Goal: Task Accomplishment & Management: Use online tool/utility

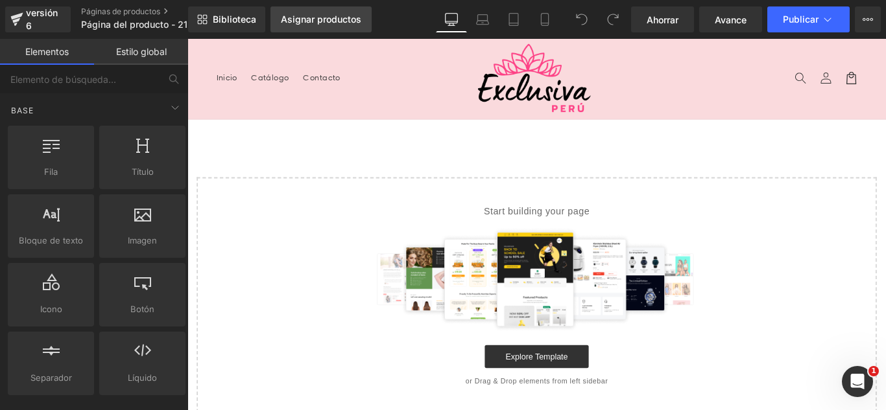
click at [320, 20] on font "Asignar productos" at bounding box center [321, 19] width 80 height 11
click at [327, 21] on font "Asignar productos" at bounding box center [321, 19] width 80 height 11
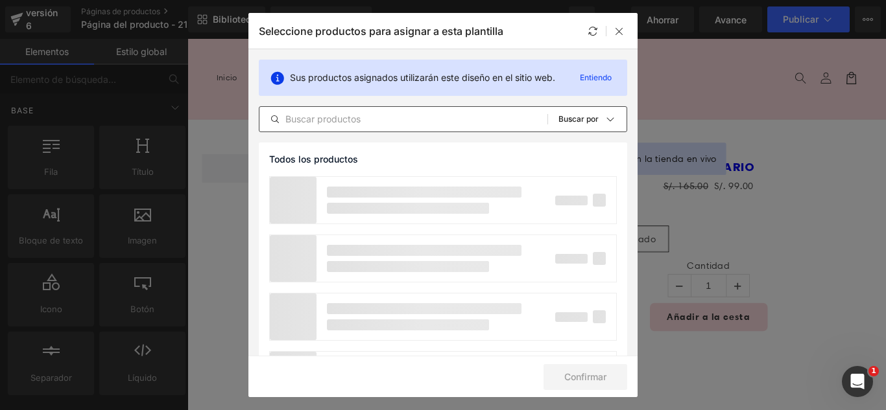
click at [440, 117] on input "text" at bounding box center [403, 120] width 288 height 16
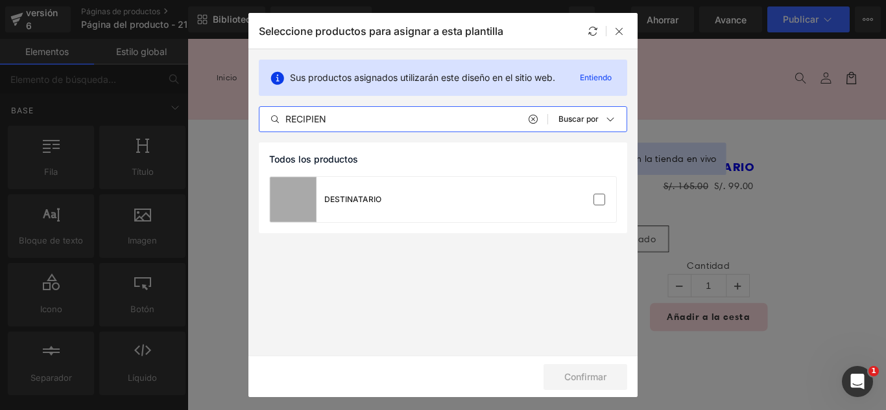
type input "RECIPIEN"
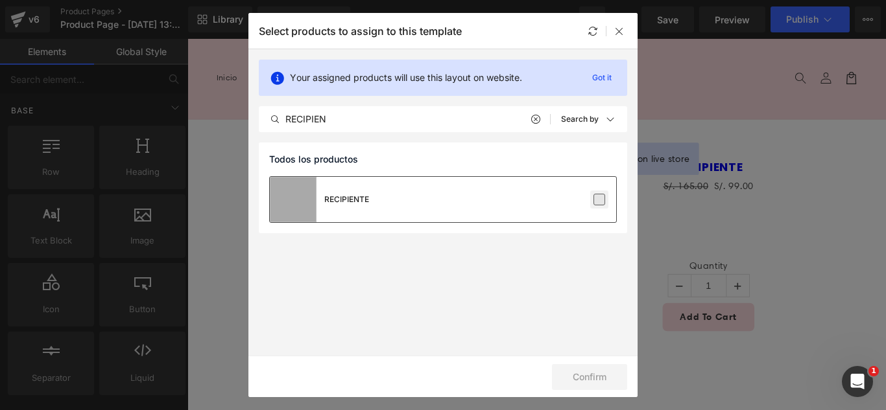
click at [600, 197] on label at bounding box center [599, 200] width 12 height 12
click at [599, 200] on input "checkbox" at bounding box center [599, 200] width 0 height 0
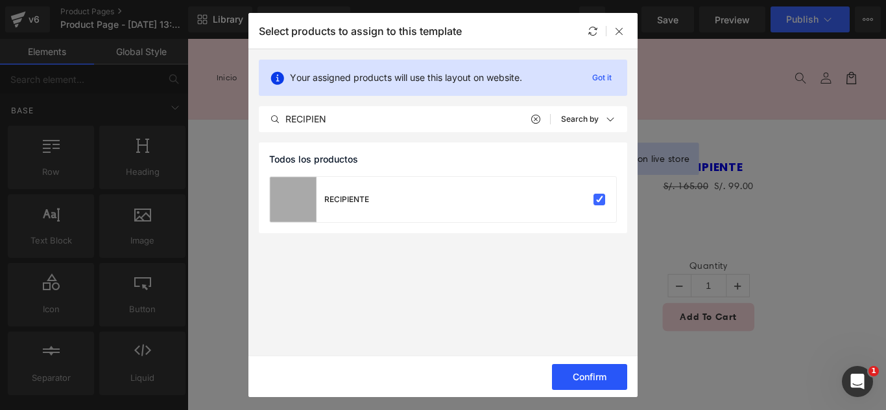
click at [596, 378] on button "Confirm" at bounding box center [589, 377] width 75 height 26
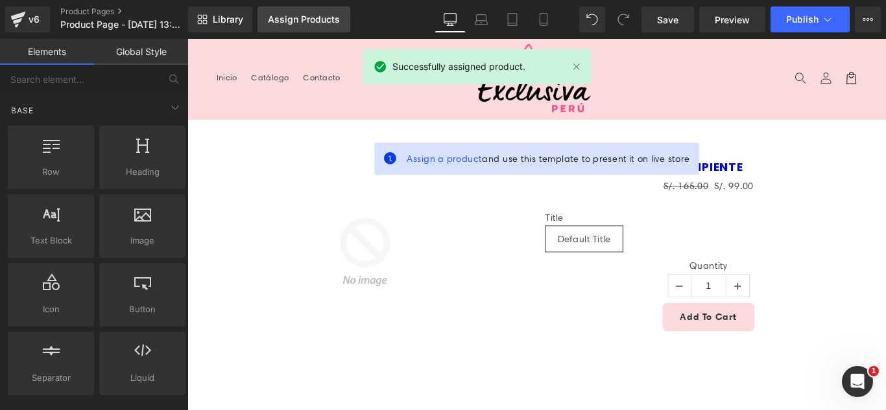
click at [331, 21] on div "Assign Products" at bounding box center [304, 19] width 72 height 10
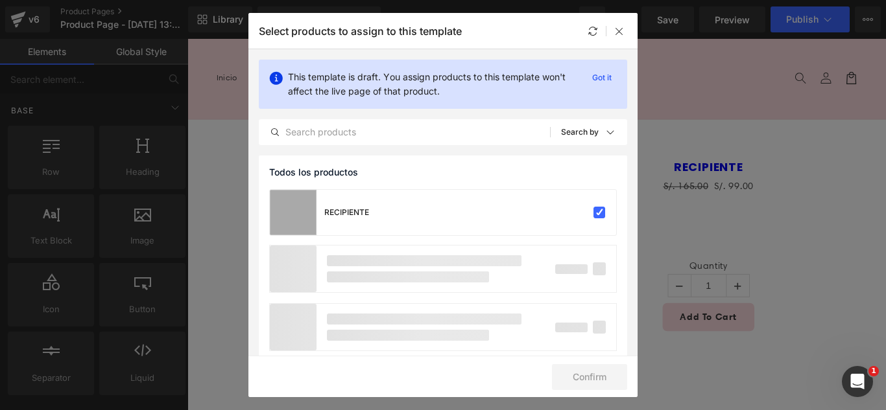
click at [619, 39] on div "Select products to assign to this template" at bounding box center [442, 31] width 389 height 36
click at [615, 35] on icon at bounding box center [619, 31] width 10 height 10
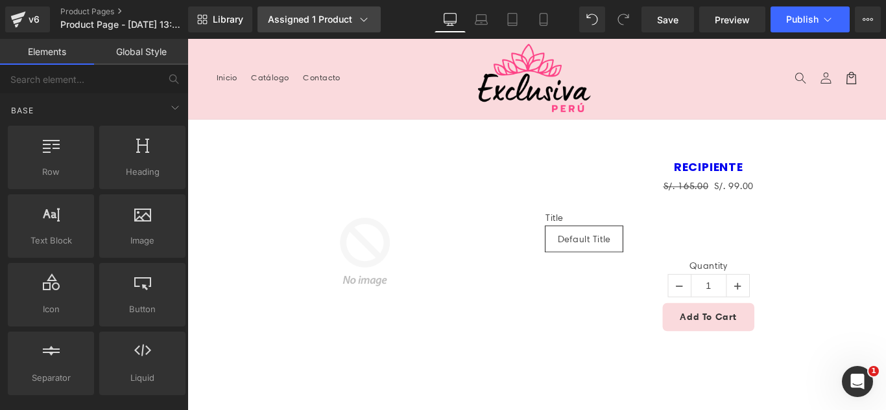
click at [318, 24] on div "Assigned 1 Product" at bounding box center [319, 19] width 102 height 13
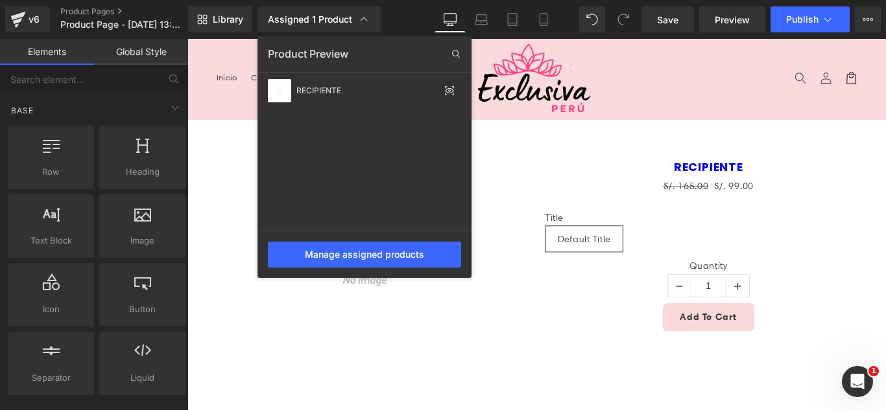
drag, startPoint x: 501, startPoint y: 145, endPoint x: 196, endPoint y: 60, distance: 316.8
click at [501, 145] on div at bounding box center [536, 224] width 698 height 371
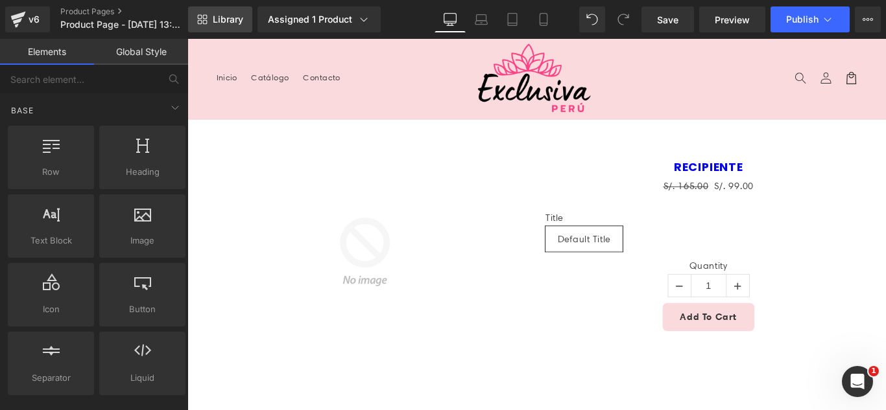
click at [225, 23] on span "Library" at bounding box center [228, 20] width 30 height 12
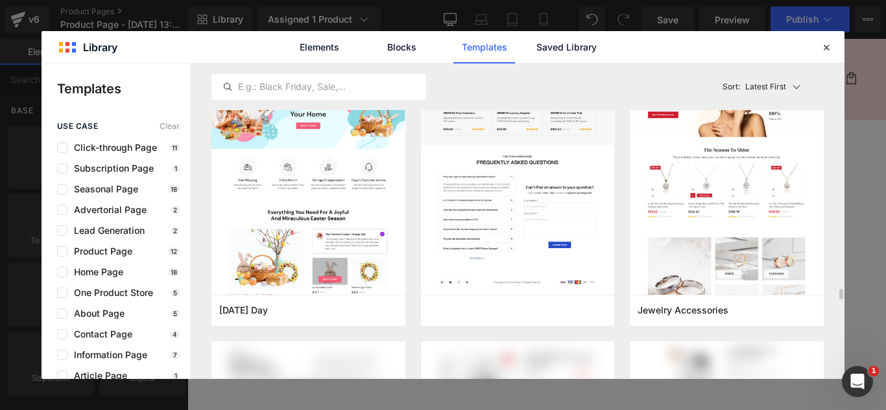
scroll to position [4668, 0]
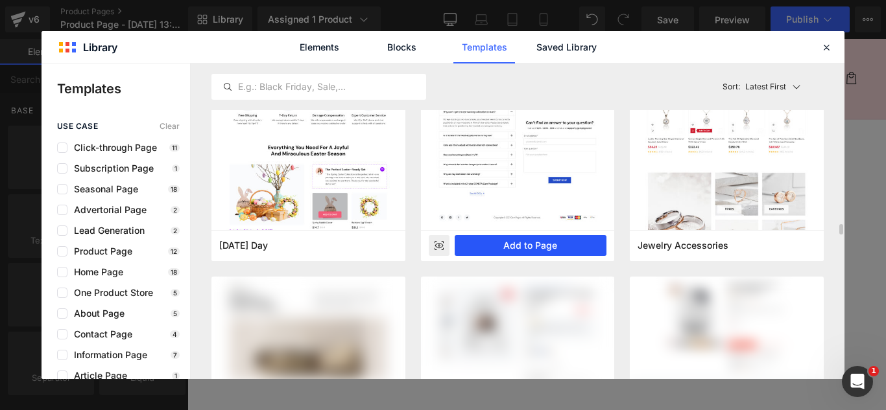
click at [540, 248] on button "Add to Page" at bounding box center [530, 245] width 152 height 21
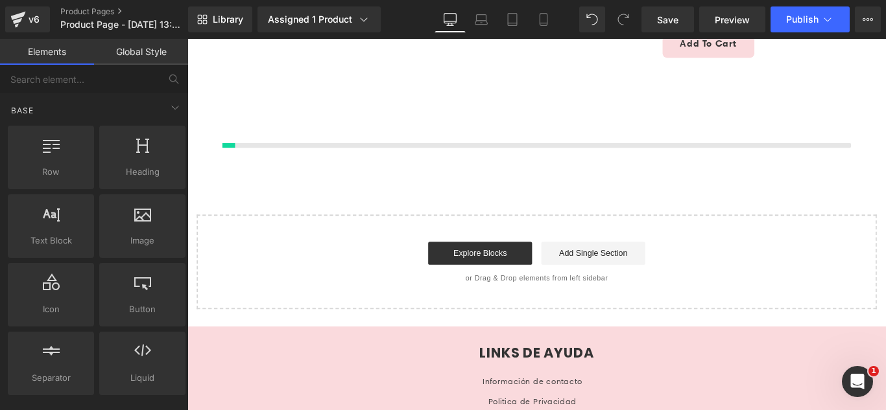
scroll to position [308, 0]
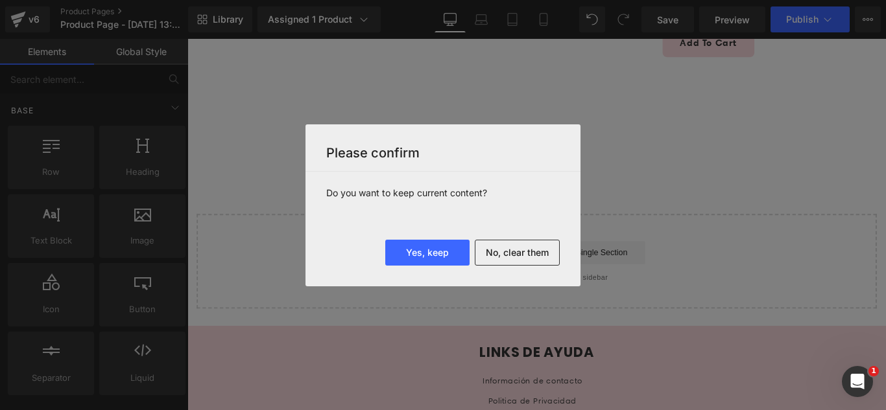
click at [549, 252] on button "No, clear them" at bounding box center [517, 253] width 85 height 26
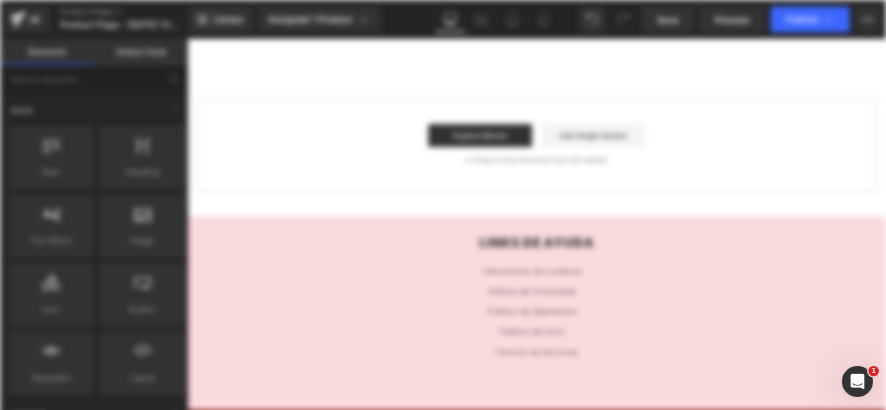
scroll to position [0, 0]
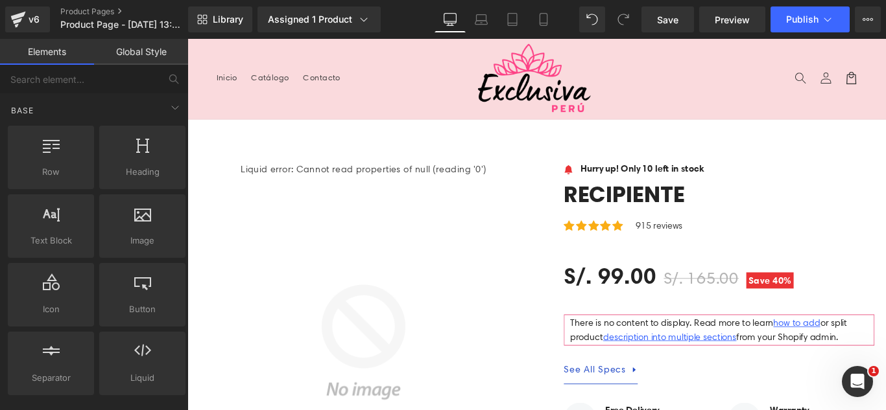
click at [394, 58] on header "Menu Inicio Catálogo Contacto Iniciar sesión Inicio Catálogo Contacto" at bounding box center [579, 84] width 784 height 90
click at [392, 95] on nav "Inicio Catálogo Contacto" at bounding box center [355, 82] width 287 height 27
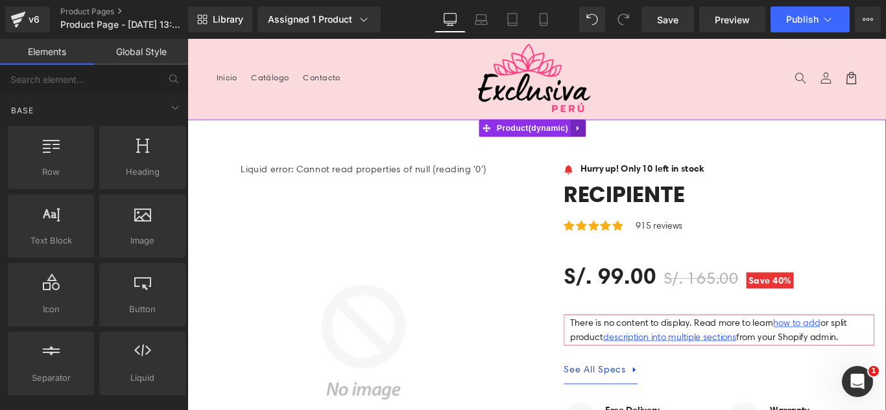
click at [626, 143] on icon at bounding box center [626, 140] width 9 height 10
click at [633, 143] on icon at bounding box center [634, 139] width 9 height 9
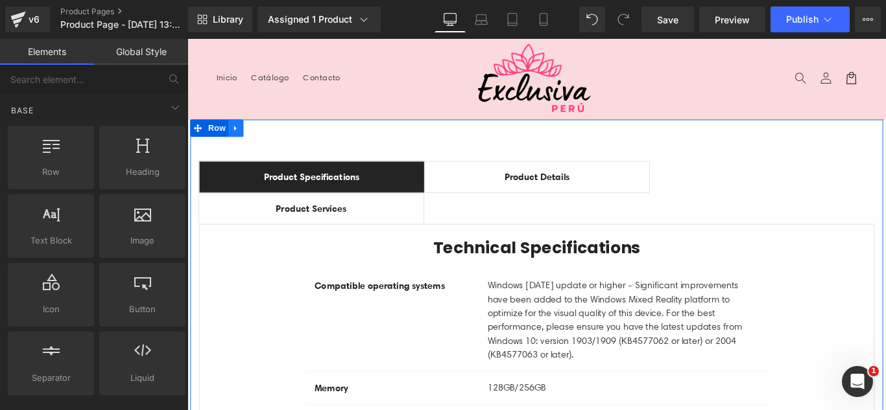
click at [241, 136] on icon at bounding box center [241, 140] width 9 height 10
click at [272, 140] on icon at bounding box center [275, 139] width 9 height 9
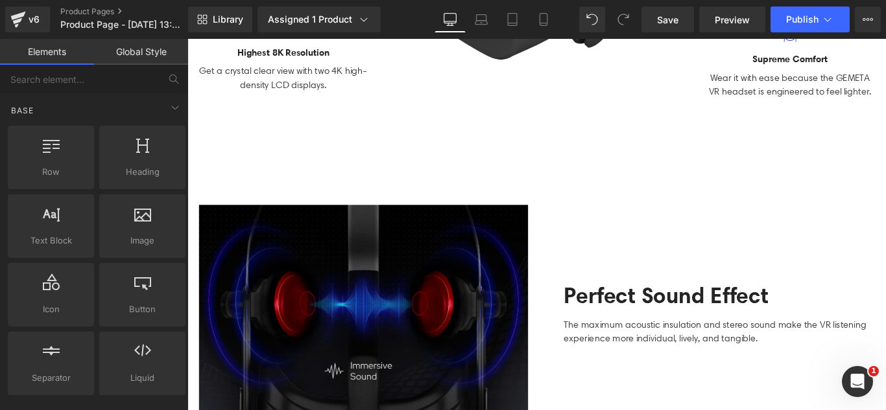
scroll to position [454, 0]
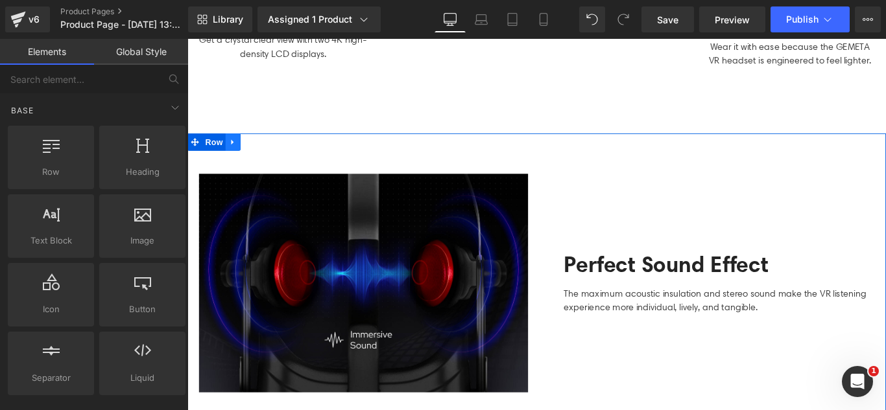
click at [237, 156] on icon at bounding box center [238, 155] width 9 height 10
click at [268, 152] on icon at bounding box center [272, 154] width 9 height 9
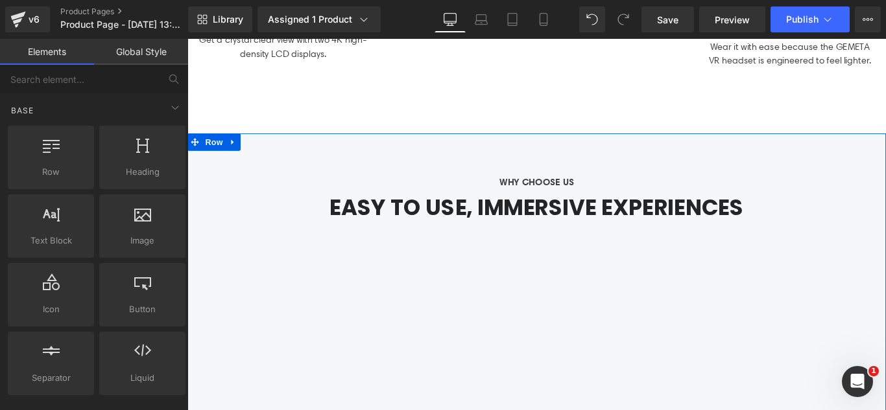
drag, startPoint x: 235, startPoint y: 155, endPoint x: 244, endPoint y: 158, distance: 8.8
click at [235, 155] on icon at bounding box center [238, 155] width 9 height 10
click at [272, 155] on link at bounding box center [272, 154] width 17 height 19
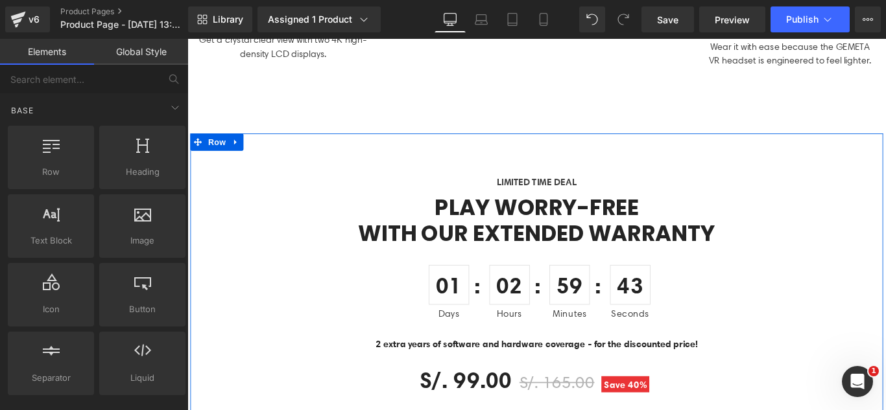
click at [236, 158] on link at bounding box center [241, 154] width 17 height 19
click at [272, 151] on icon at bounding box center [275, 154] width 9 height 9
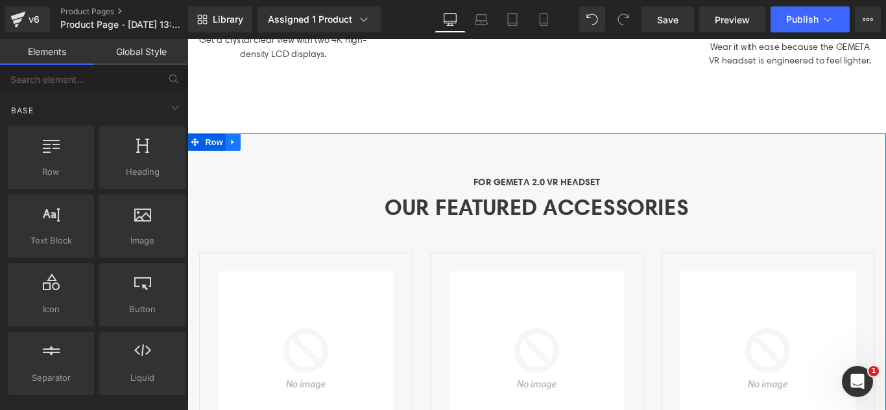
click at [237, 152] on icon at bounding box center [238, 155] width 3 height 6
click at [271, 155] on icon at bounding box center [272, 154] width 9 height 9
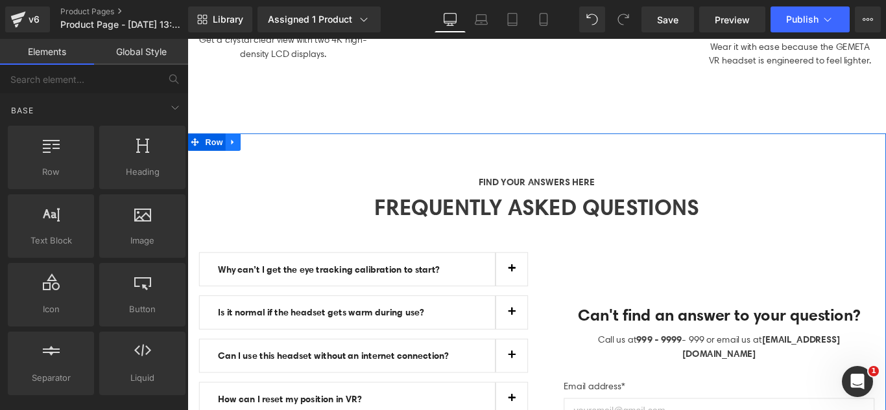
click at [237, 155] on icon at bounding box center [238, 155] width 9 height 10
click at [264, 153] on link at bounding box center [272, 154] width 17 height 19
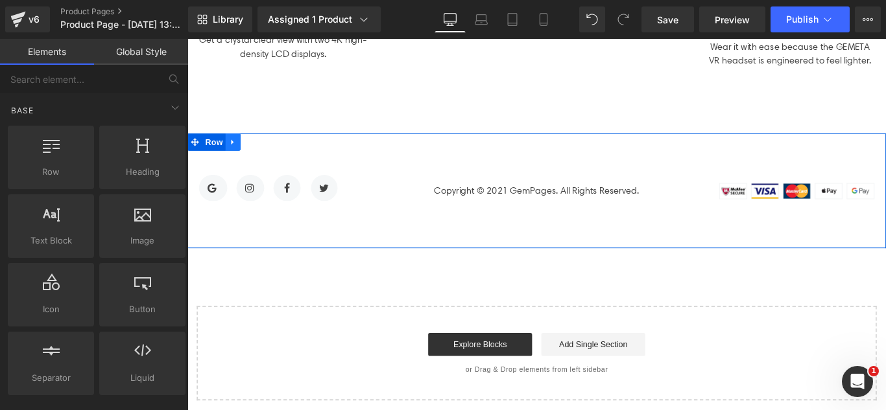
click at [234, 155] on icon at bounding box center [238, 155] width 9 height 10
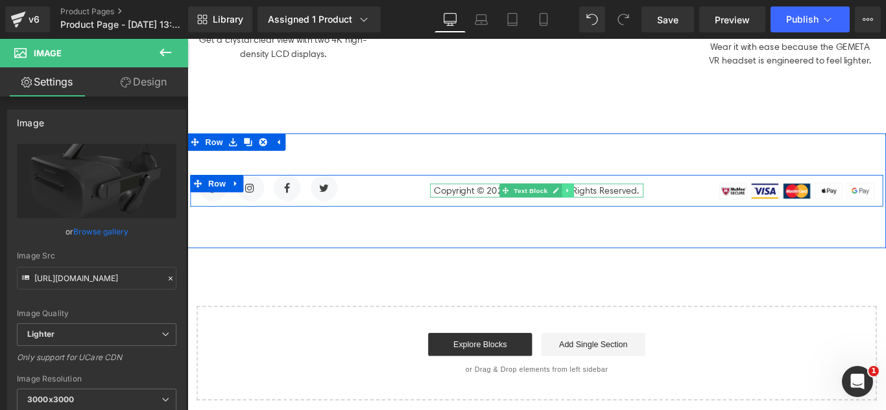
click at [613, 207] on icon at bounding box center [614, 209] width 2 height 5
click at [618, 207] on icon at bounding box center [621, 209] width 7 height 7
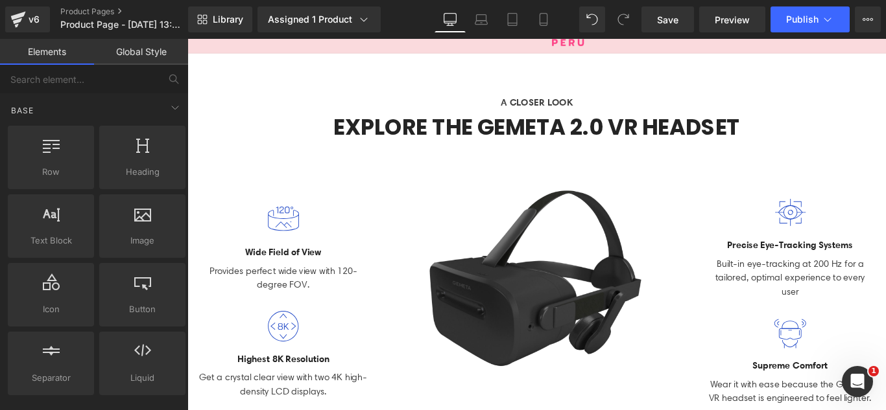
scroll to position [0, 0]
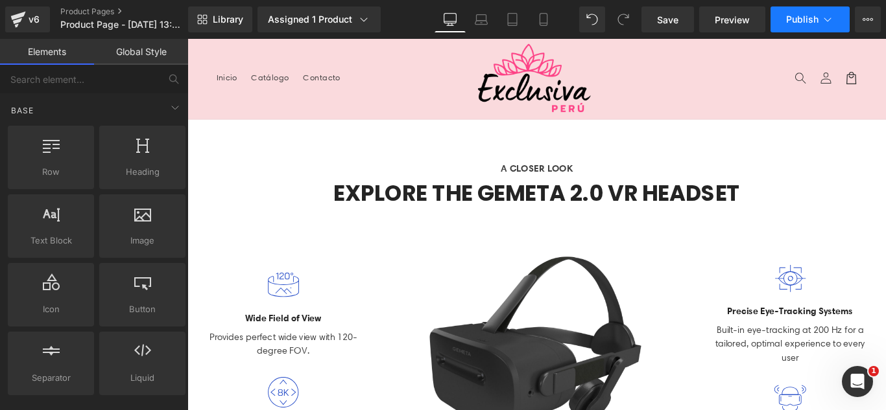
click at [827, 23] on icon at bounding box center [827, 19] width 13 height 13
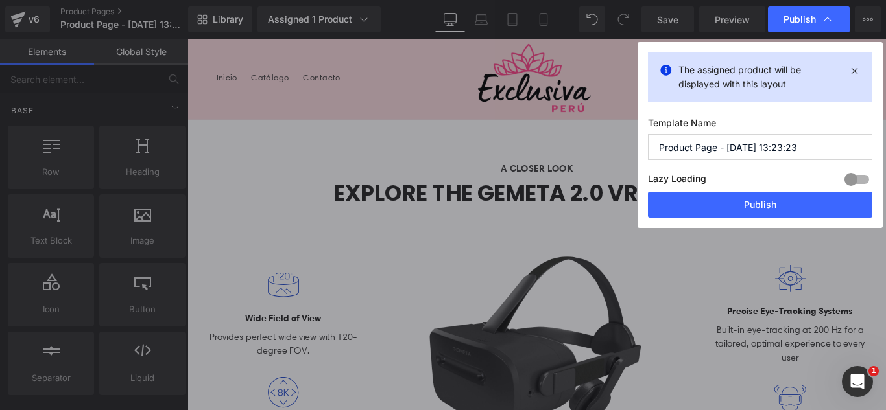
click at [798, 150] on input "Product Page - Aug 21, 13:23:23" at bounding box center [760, 147] width 224 height 26
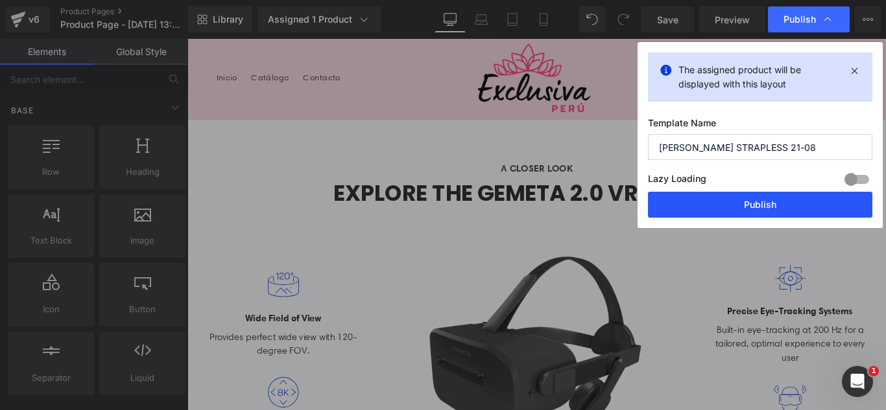
type input "BRASIER STRAPLESS 21-08"
click at [773, 199] on button "Publish" at bounding box center [760, 205] width 224 height 26
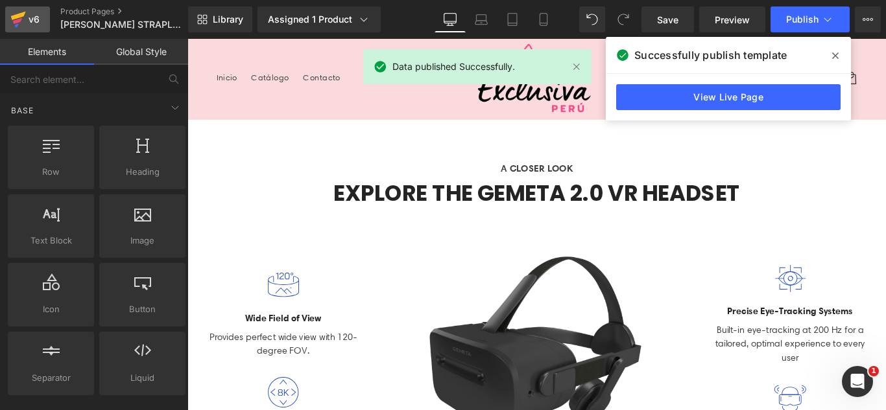
click at [28, 19] on div "v6" at bounding box center [34, 19] width 16 height 17
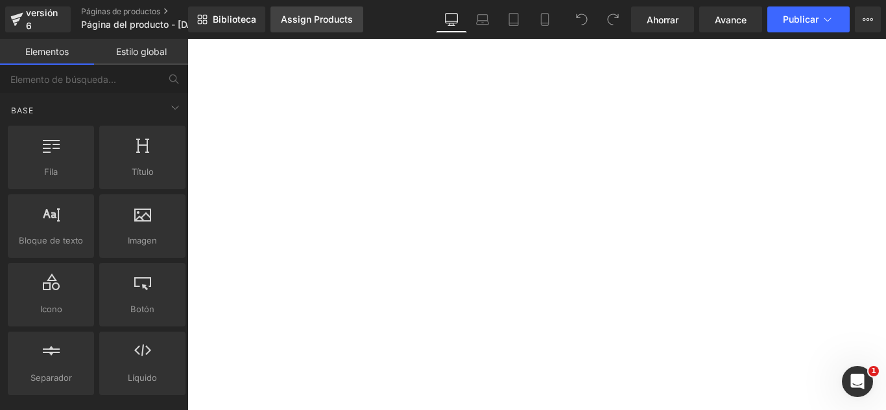
click at [307, 16] on div "Assign Products" at bounding box center [317, 19] width 72 height 10
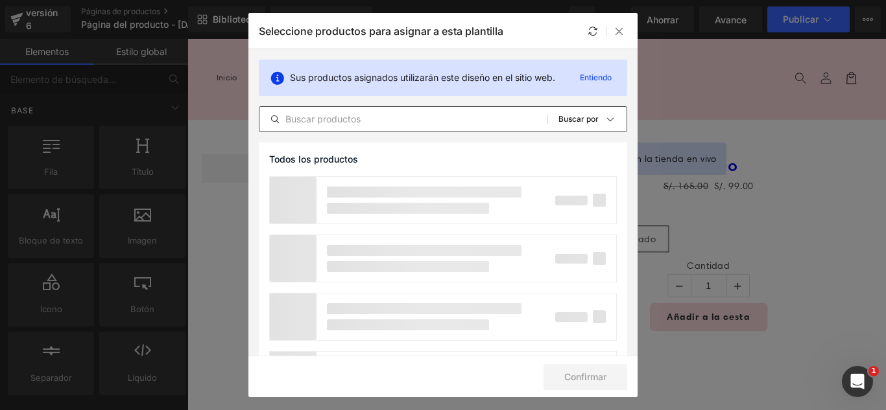
click at [379, 123] on input "text" at bounding box center [403, 120] width 288 height 16
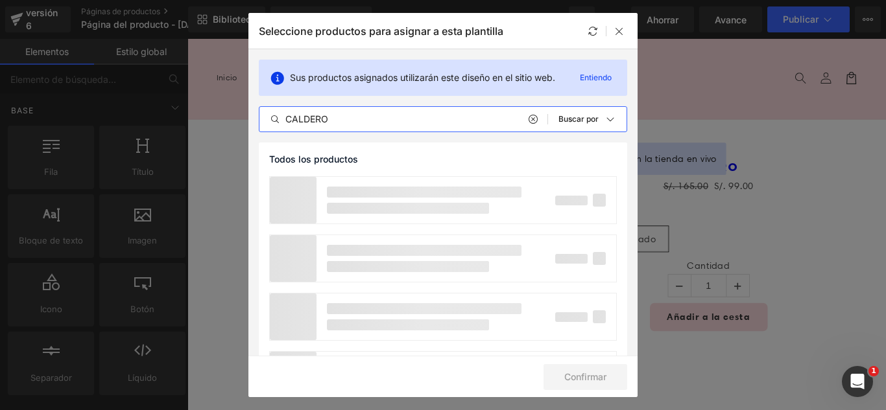
click at [449, 122] on input "CALDERO" at bounding box center [403, 120] width 288 height 16
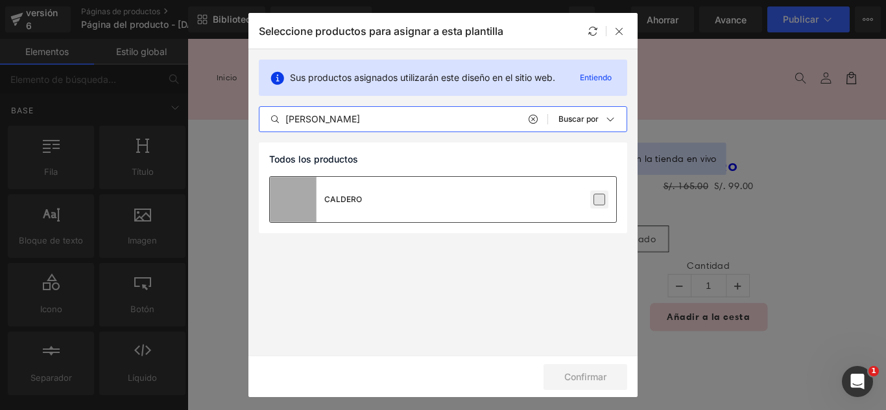
type input "[PERSON_NAME]"
click at [601, 204] on label at bounding box center [599, 200] width 12 height 12
click at [599, 200] on input "checkbox" at bounding box center [599, 200] width 0 height 0
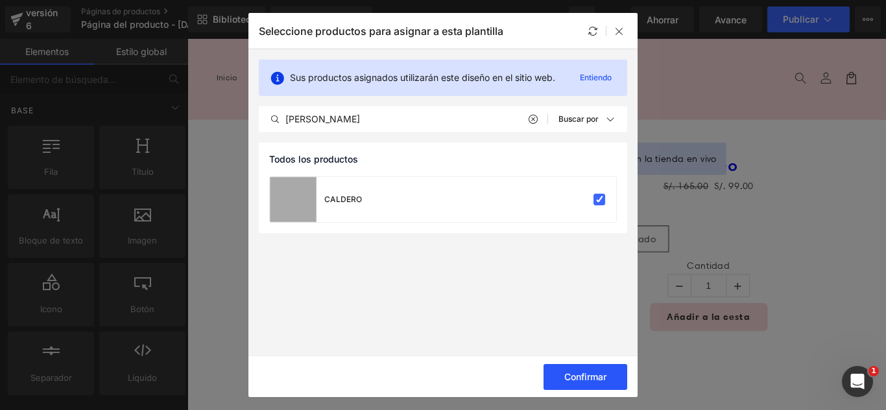
click at [599, 381] on font "Confirmar" at bounding box center [585, 376] width 42 height 11
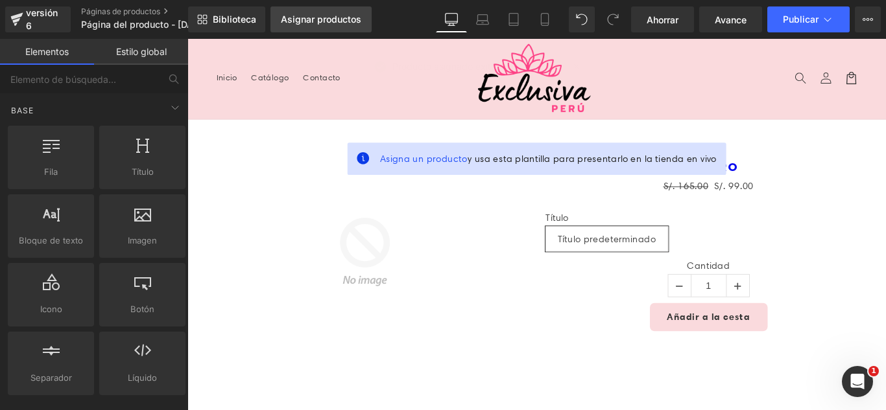
click at [302, 13] on link "Asignar productos" at bounding box center [320, 19] width 101 height 26
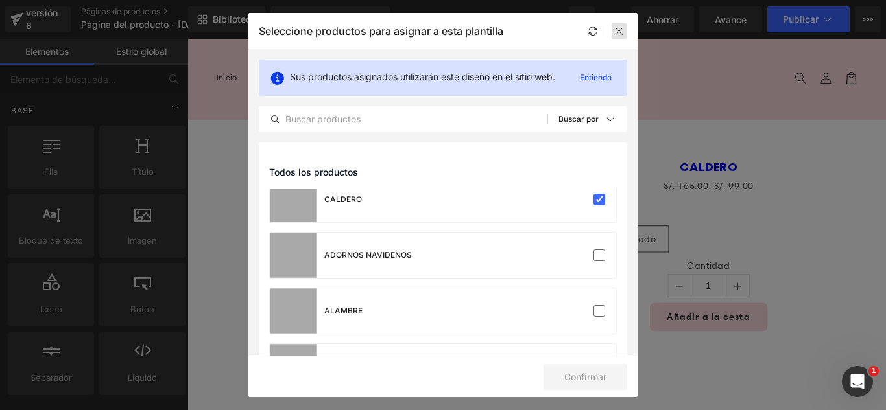
click at [618, 35] on icon at bounding box center [619, 31] width 10 height 10
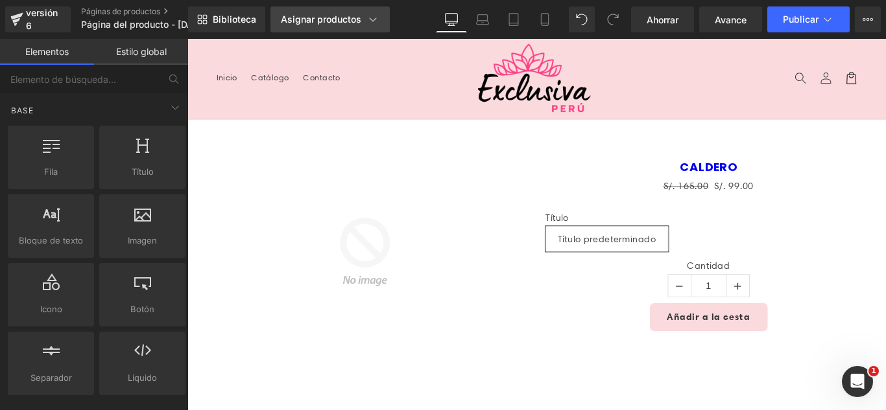
click at [333, 21] on font "Asignar productos" at bounding box center [321, 19] width 80 height 11
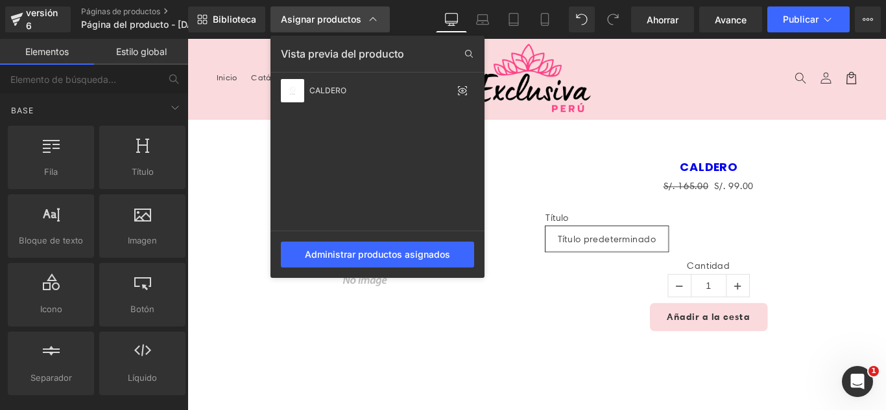
click at [375, 15] on icon at bounding box center [372, 19] width 13 height 13
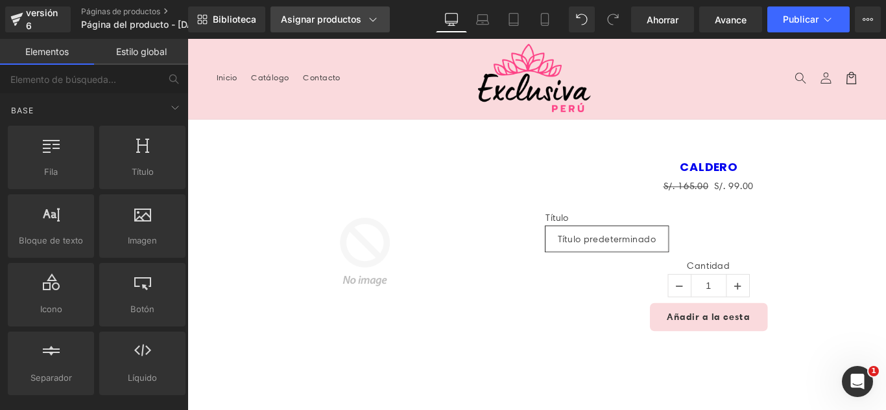
click at [373, 22] on icon at bounding box center [372, 19] width 13 height 13
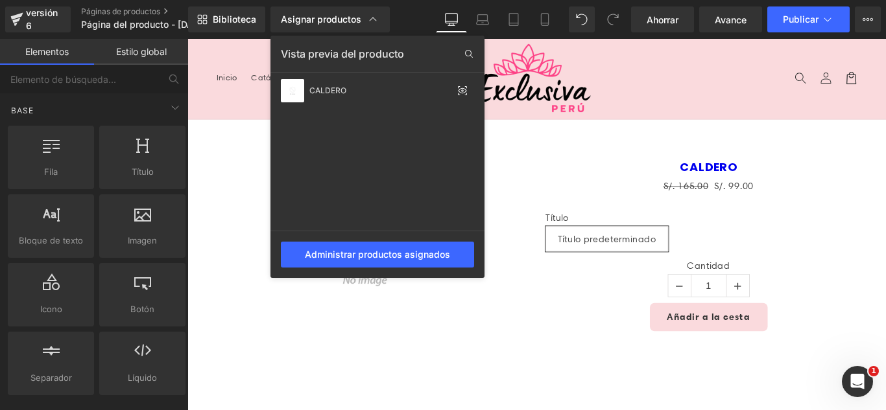
drag, startPoint x: 240, startPoint y: 172, endPoint x: 58, endPoint y: 139, distance: 185.0
click at [240, 172] on div at bounding box center [536, 224] width 698 height 371
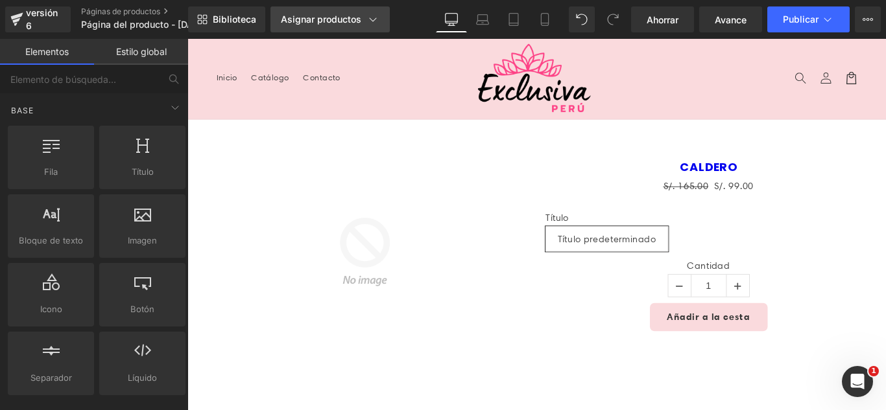
click at [312, 16] on div "Asignar productos" at bounding box center [330, 19] width 99 height 13
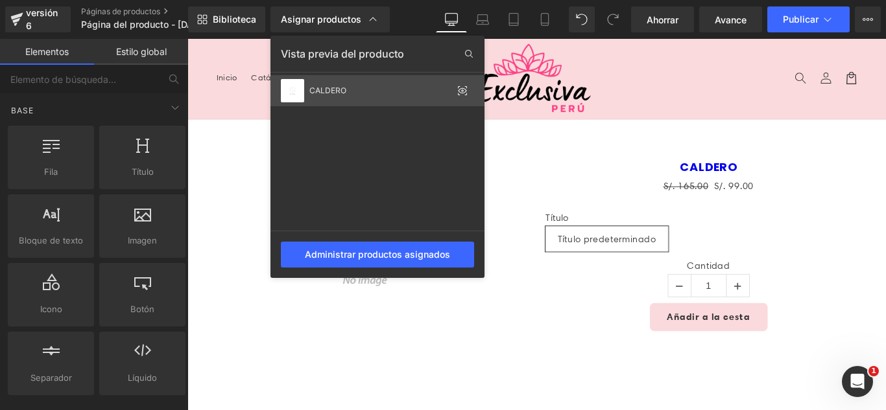
click at [355, 93] on div "CALDERO" at bounding box center [380, 90] width 143 height 9
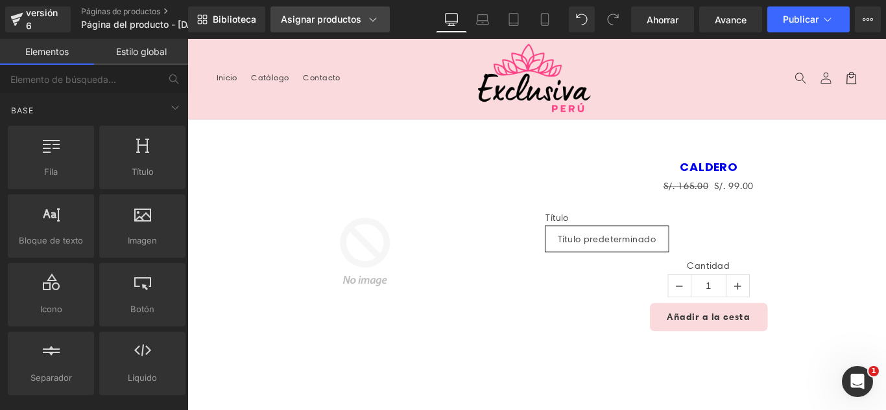
click at [304, 11] on link "Asignar productos" at bounding box center [329, 19] width 119 height 26
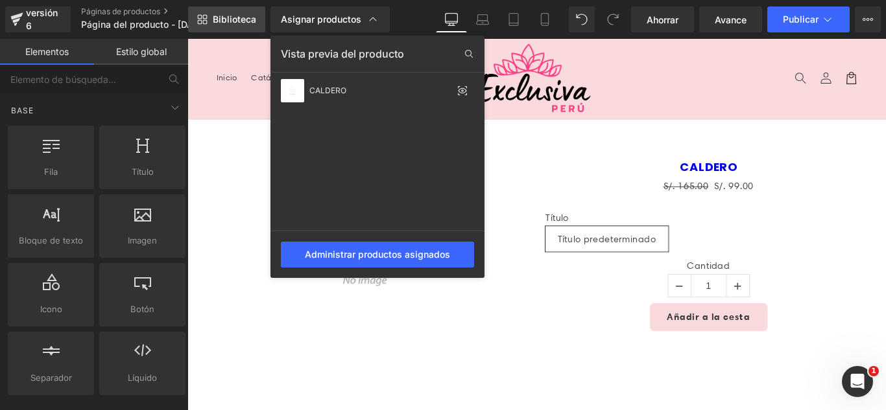
click at [217, 25] on span "Biblioteca" at bounding box center [234, 20] width 43 height 12
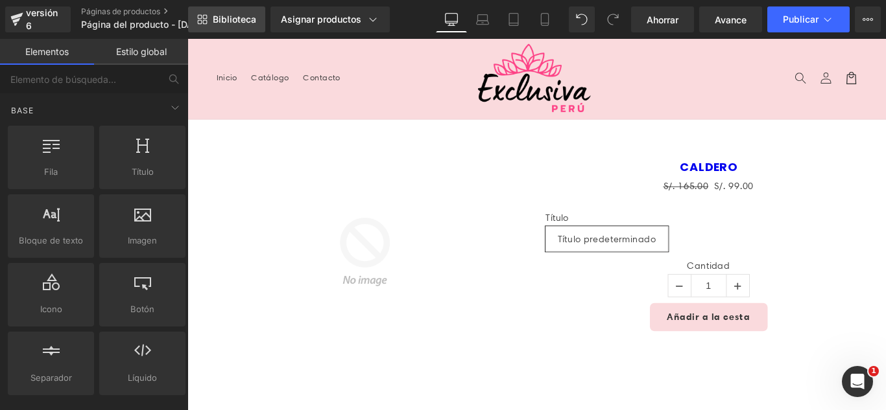
click at [225, 26] on link "Biblioteca" at bounding box center [226, 19] width 77 height 26
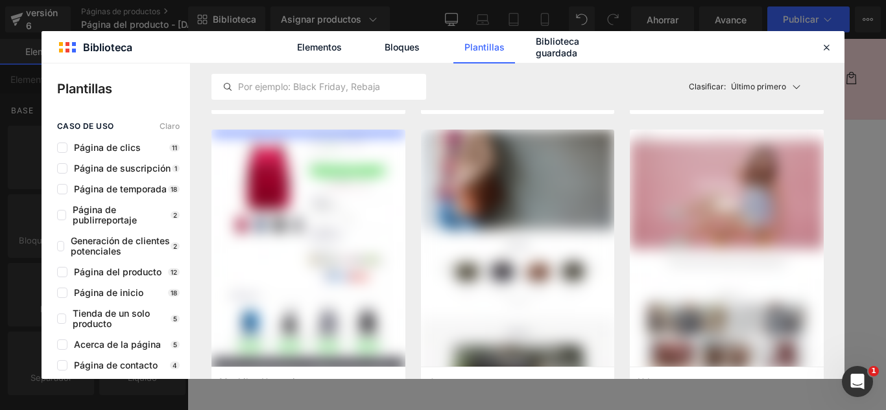
scroll to position [8707, 0]
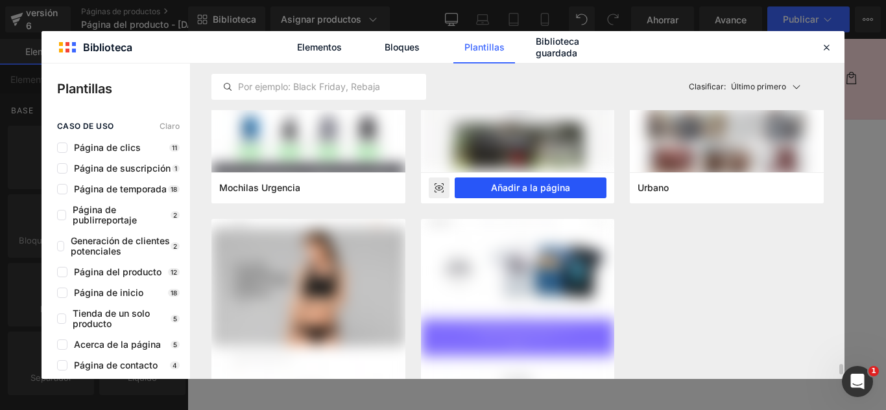
drag, startPoint x: 554, startPoint y: 187, endPoint x: 410, endPoint y: 166, distance: 145.4
click at [554, 187] on font "Añadir a la página" at bounding box center [530, 187] width 79 height 11
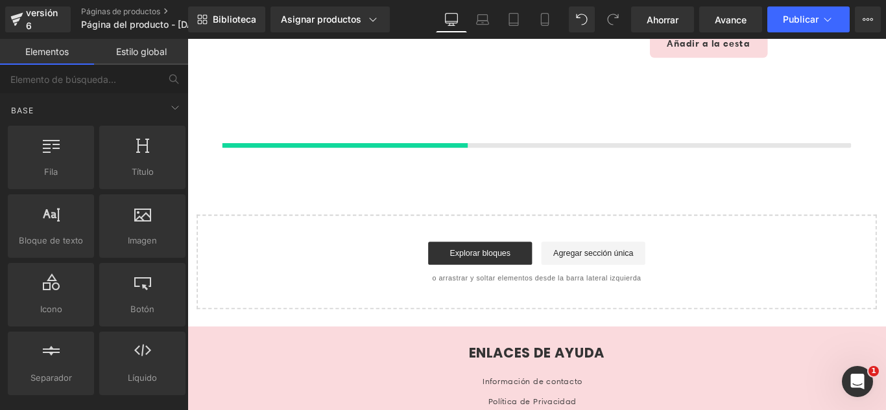
scroll to position [308, 0]
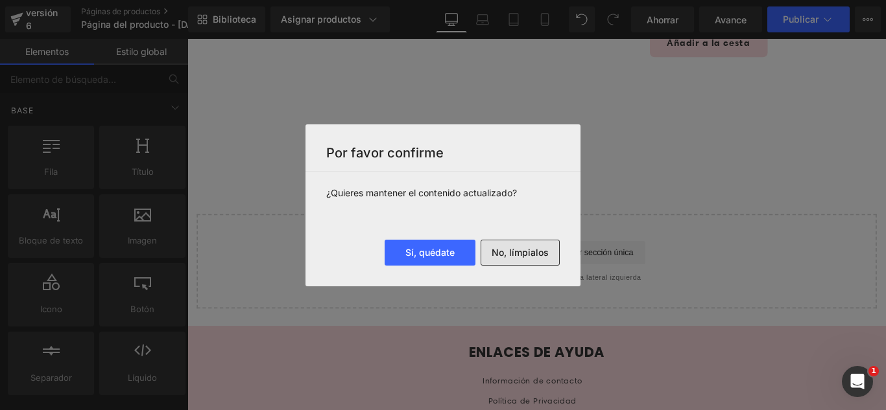
click at [535, 255] on font "No, límpialos" at bounding box center [519, 252] width 57 height 11
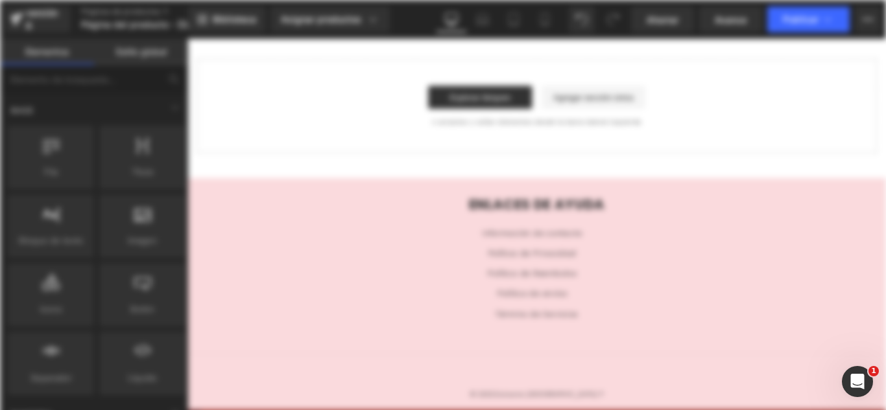
scroll to position [0, 0]
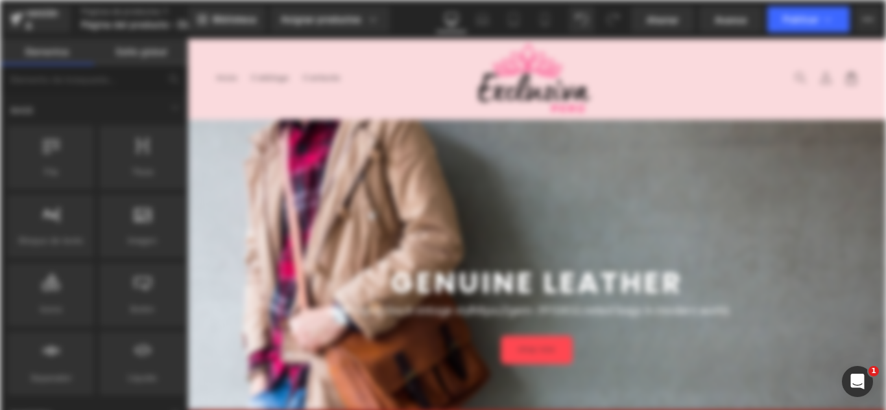
click at [248, 108] on header "Menú Inicio Catálogo Contacto Iniciar sesión Inicio Catálogo Contacto [GEOGRAPH…" at bounding box center [579, 84] width 784 height 90
click at [668, 178] on div at bounding box center [579, 345] width 784 height 430
click at [598, 382] on div "shop now Button" at bounding box center [579, 389] width 784 height 32
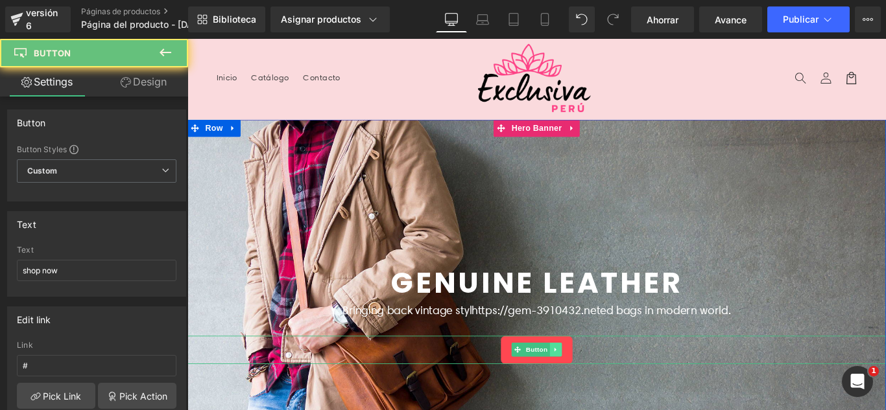
click at [594, 389] on link at bounding box center [601, 389] width 14 height 16
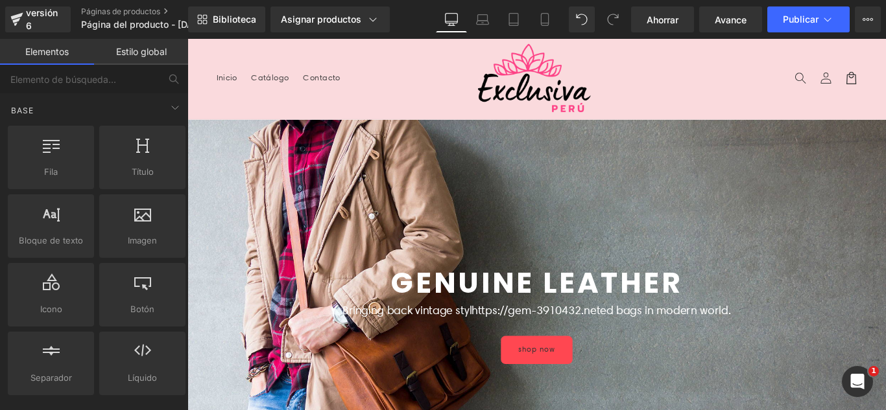
click at [652, 91] on header "Menú Inicio Catálogo Contacto Iniciar sesión Inicio Catálogo Contacto [GEOGRAPH…" at bounding box center [579, 84] width 784 height 90
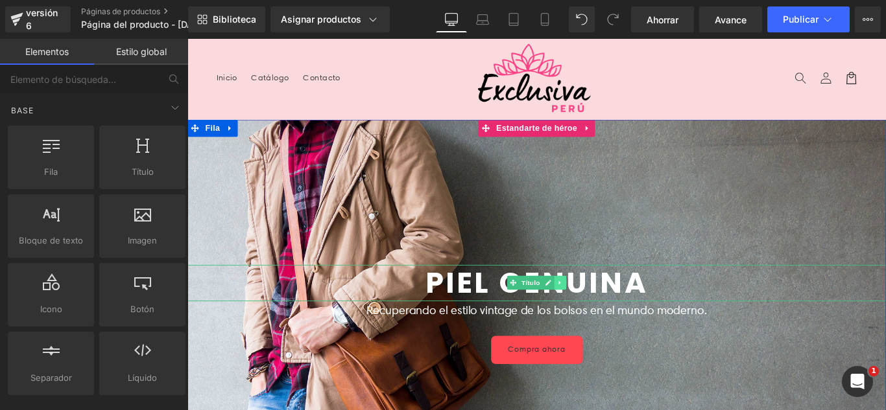
click at [601, 317] on link at bounding box center [606, 313] width 14 height 16
click at [609, 313] on icon at bounding box center [612, 313] width 7 height 7
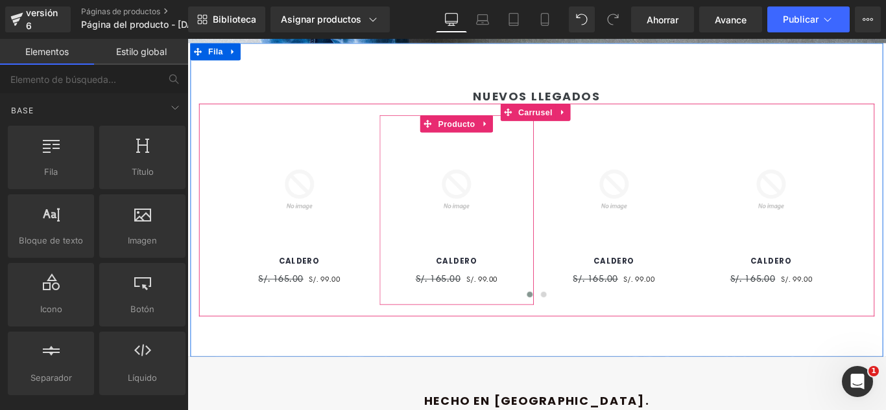
scroll to position [454, 0]
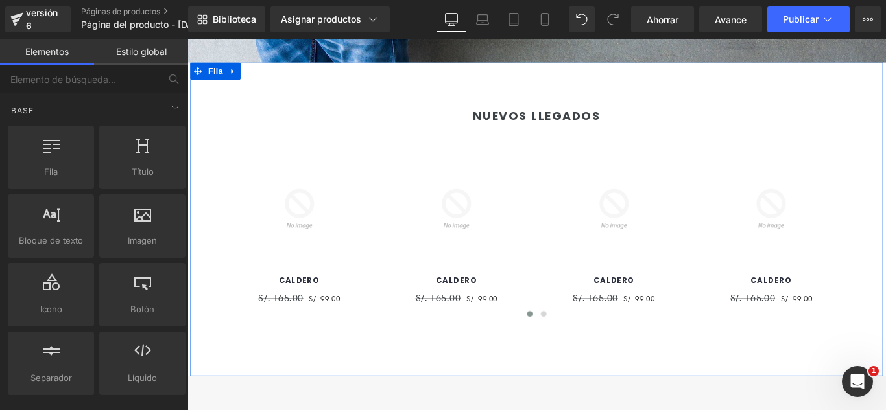
click at [234, 73] on icon at bounding box center [238, 76] width 9 height 10
click at [268, 80] on link at bounding box center [272, 74] width 17 height 19
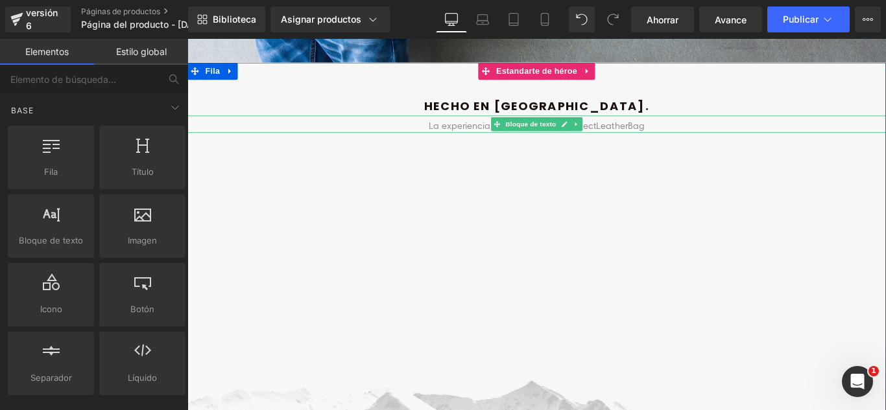
drag, startPoint x: 620, startPoint y: 132, endPoint x: 626, endPoint y: 139, distance: 9.2
click at [620, 134] on icon at bounding box center [623, 135] width 7 height 8
click at [628, 137] on icon at bounding box center [630, 134] width 7 height 7
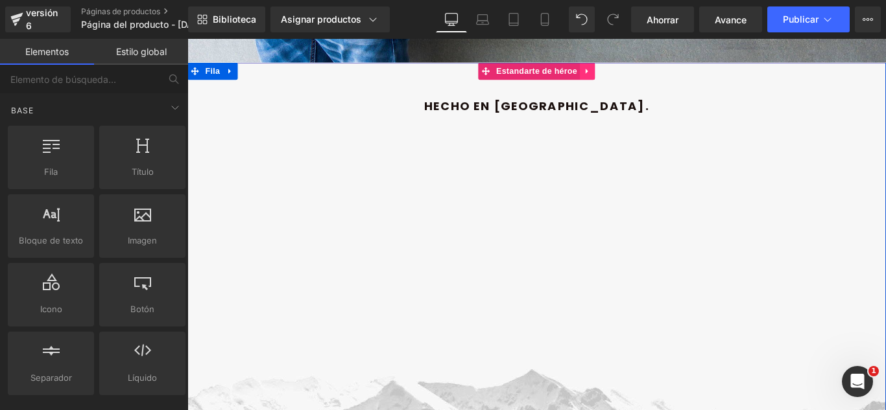
click at [633, 78] on icon at bounding box center [636, 76] width 9 height 10
click at [641, 78] on icon at bounding box center [645, 75] width 9 height 9
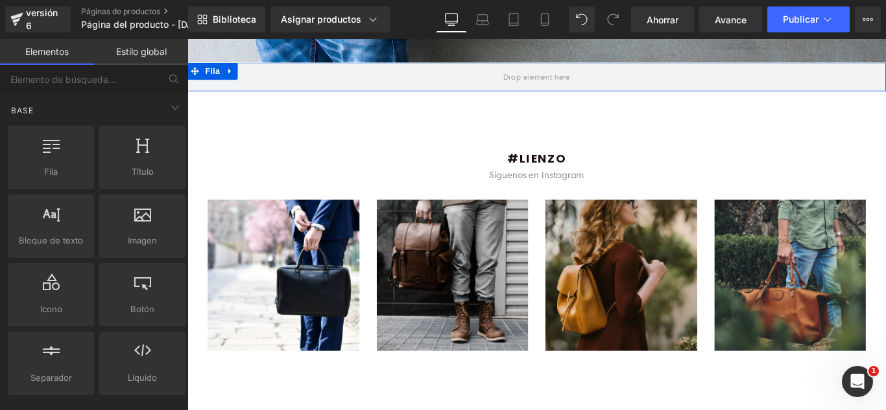
click at [232, 75] on icon at bounding box center [235, 76] width 9 height 10
click at [265, 75] on icon at bounding box center [269, 76] width 9 height 10
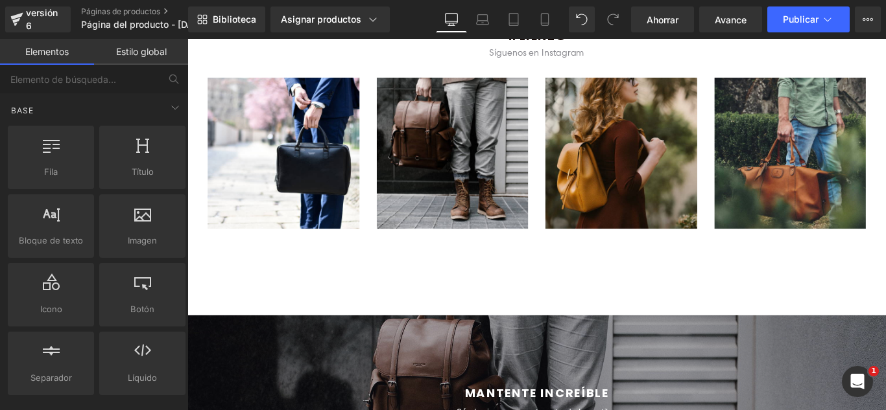
scroll to position [475, 0]
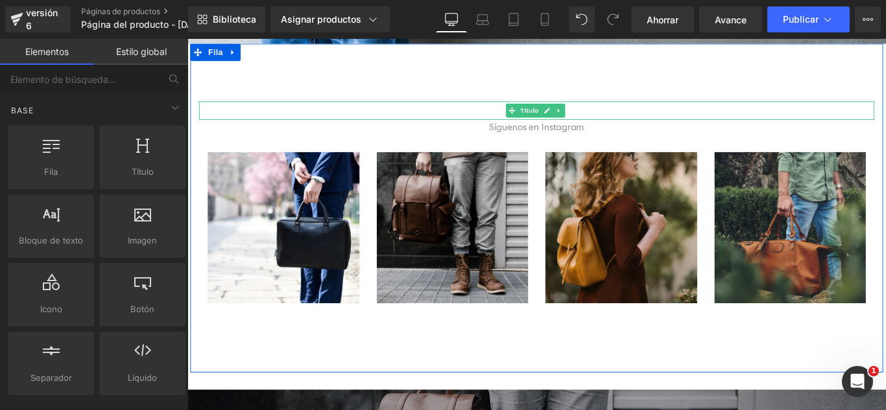
click at [604, 118] on icon at bounding box center [604, 120] width 7 height 8
click at [611, 119] on link at bounding box center [611, 120] width 14 height 16
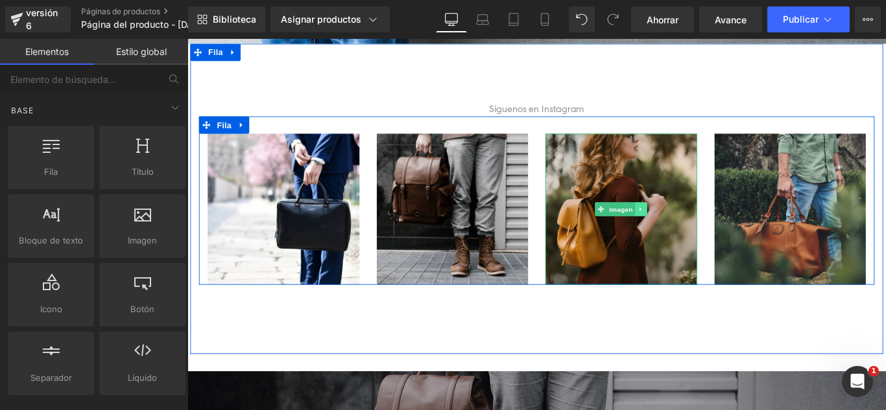
click at [693, 227] on icon at bounding box center [696, 231] width 7 height 8
click at [696, 229] on link at bounding box center [703, 231] width 14 height 16
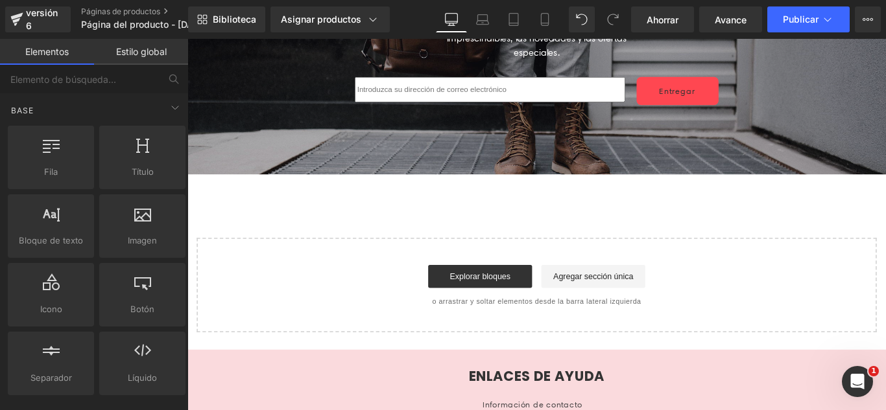
scroll to position [778, 0]
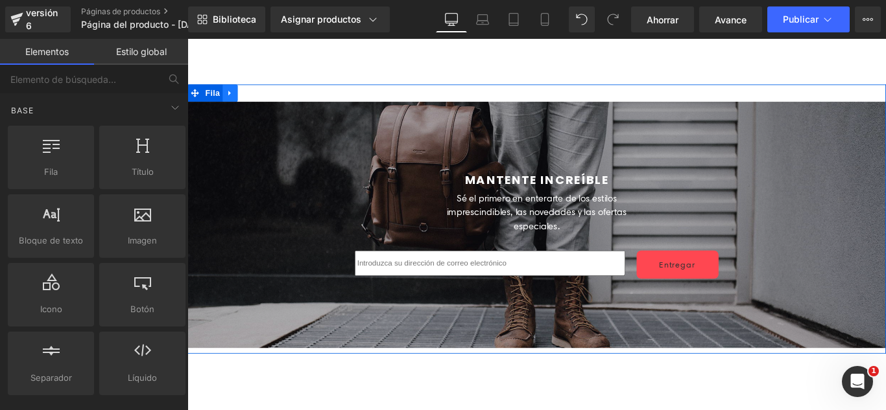
click at [231, 100] on icon at bounding box center [235, 100] width 9 height 10
click at [266, 97] on icon at bounding box center [269, 99] width 9 height 9
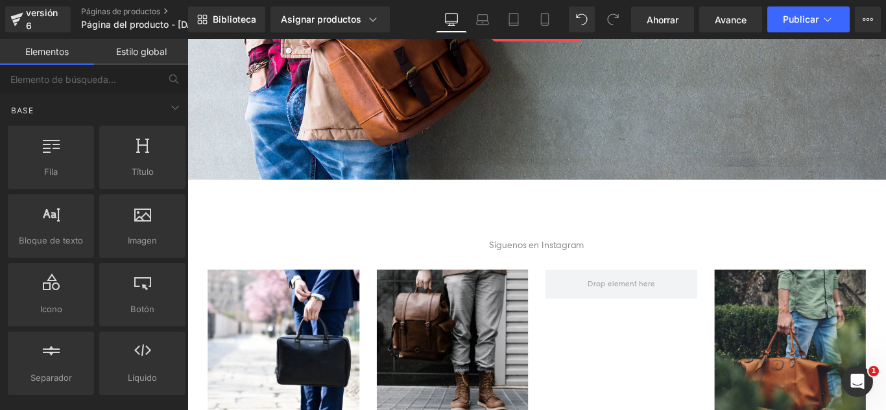
scroll to position [324, 0]
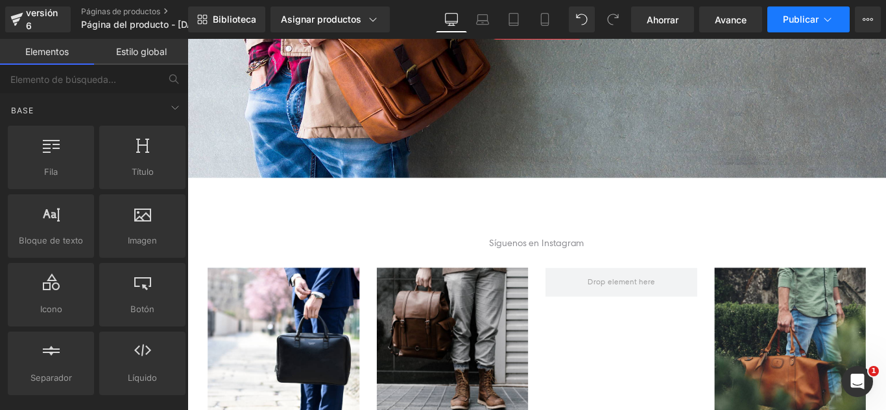
click at [822, 23] on icon at bounding box center [827, 19] width 13 height 13
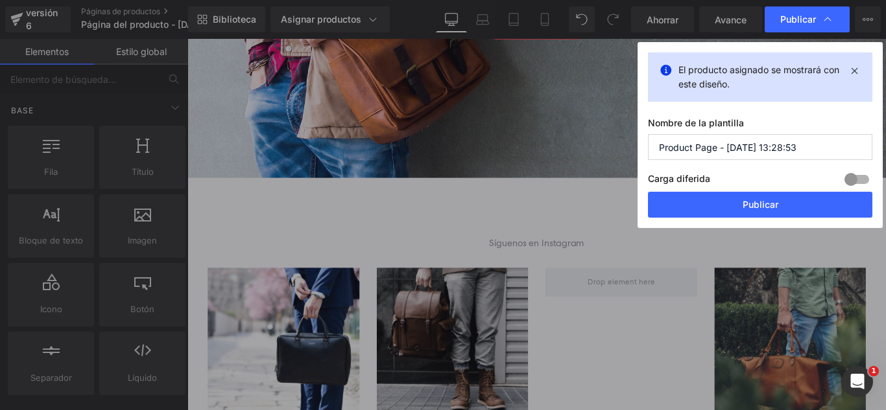
click at [822, 150] on input "Product Page - [DATE] 13:28:53" at bounding box center [760, 147] width 224 height 26
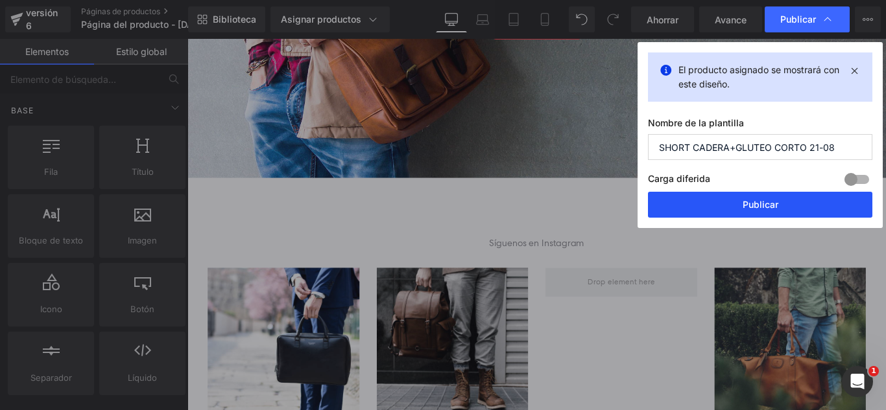
type input "SHORT CADERA+GLUTEO CORTO 21-08"
click at [774, 200] on font "Publicar" at bounding box center [760, 204] width 36 height 11
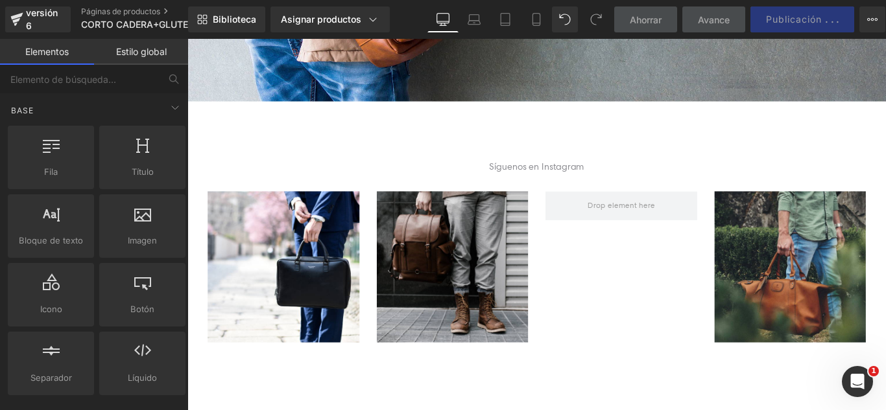
scroll to position [21, 0]
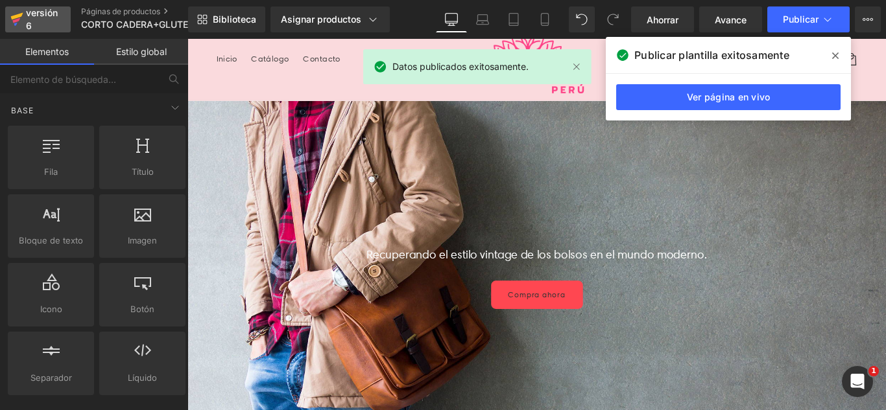
click at [43, 18] on div "versión 6" at bounding box center [43, 20] width 40 height 30
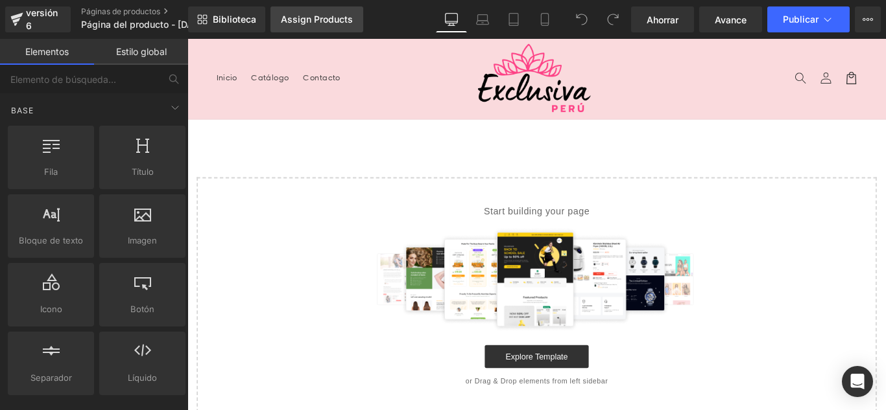
click at [309, 23] on div "Assign Products" at bounding box center [317, 19] width 72 height 10
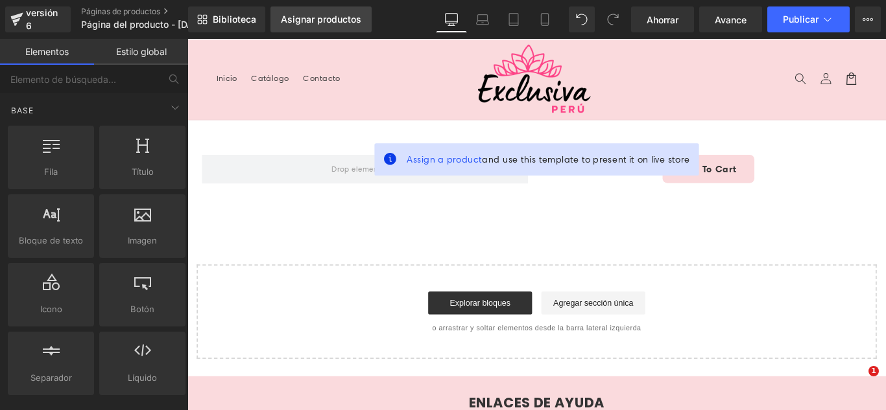
click at [329, 0] on div "Estás previsualizando cómo funciona el Reestilizará tu página. No puedes editar…" at bounding box center [443, 0] width 886 height 0
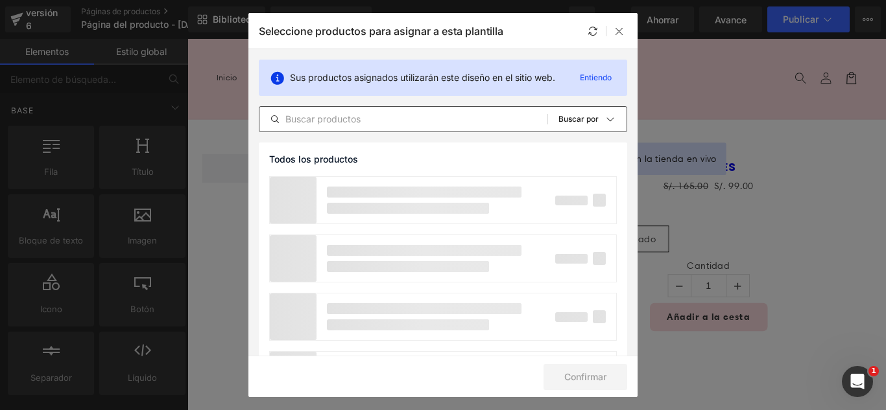
click at [347, 128] on div "Todos los productos Colecciones de Shopify Plantillas de productos Colecciones …" at bounding box center [443, 119] width 368 height 26
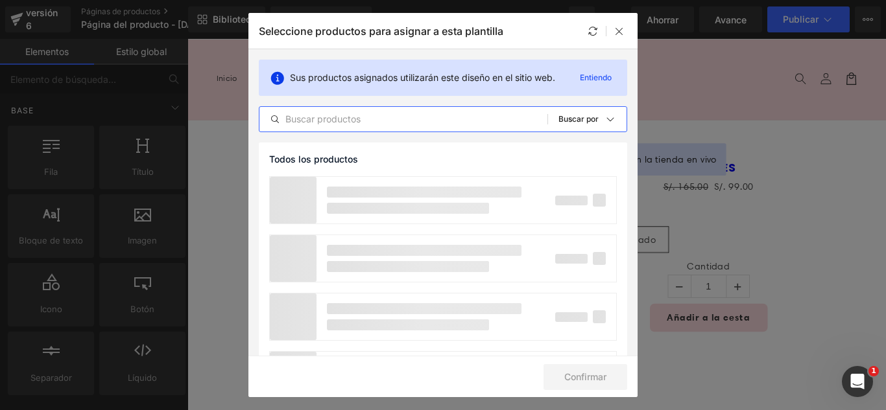
click at [351, 124] on input "text" at bounding box center [403, 120] width 288 height 16
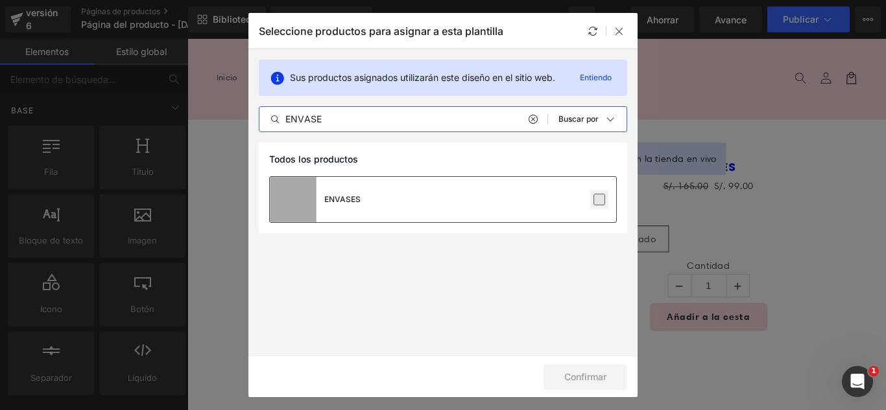
type input "ENVASE"
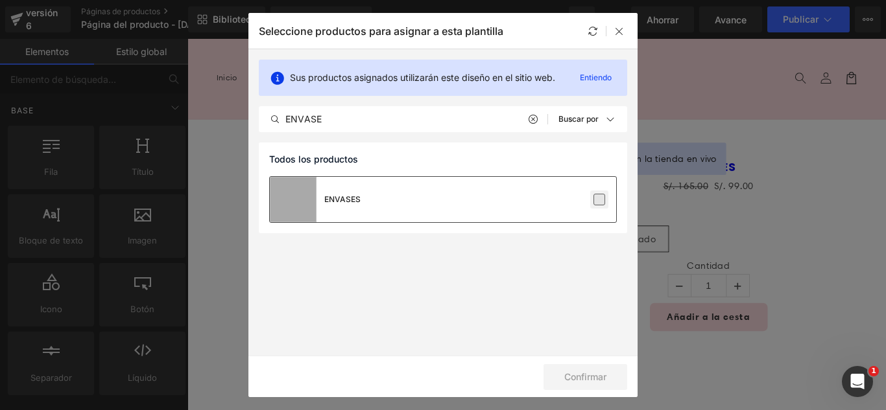
click at [600, 203] on label at bounding box center [599, 200] width 12 height 12
click at [599, 200] on input "checkbox" at bounding box center [599, 200] width 0 height 0
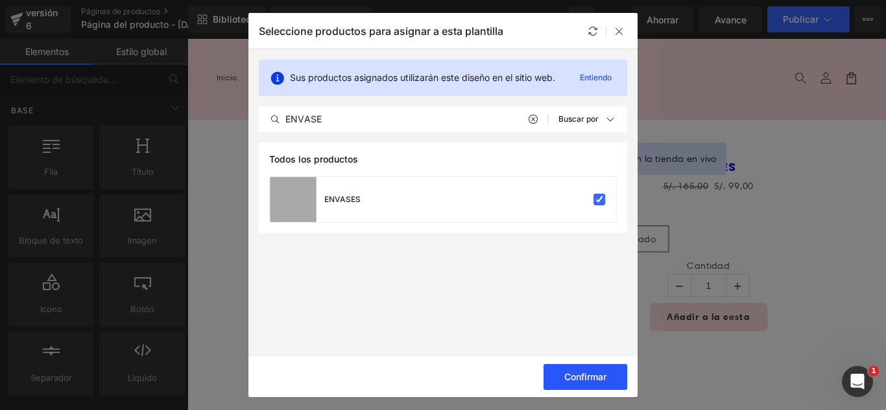
click at [600, 379] on font "Confirmar" at bounding box center [585, 376] width 42 height 11
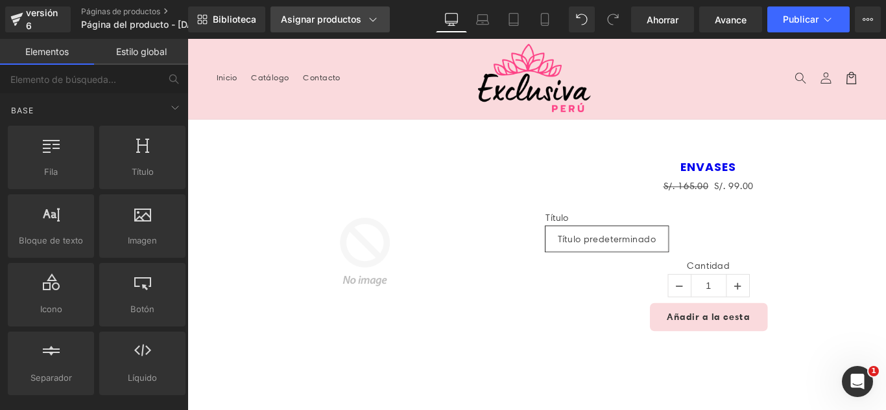
click at [354, 20] on font "Asignar productos" at bounding box center [321, 19] width 80 height 11
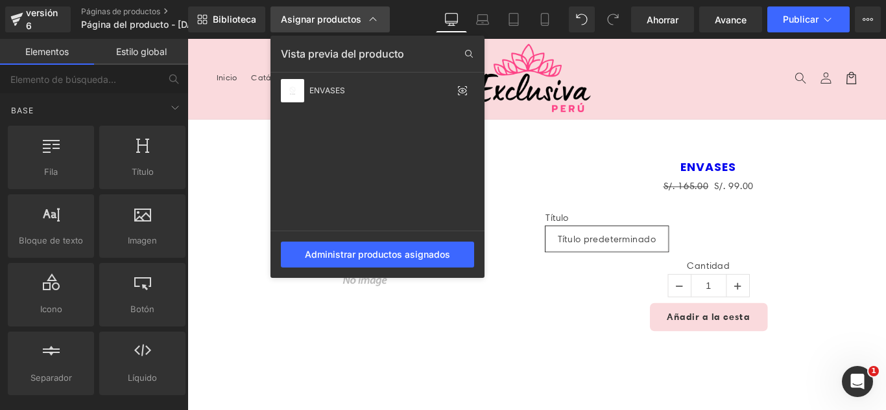
click at [327, 18] on font "Asignar productos" at bounding box center [321, 19] width 80 height 11
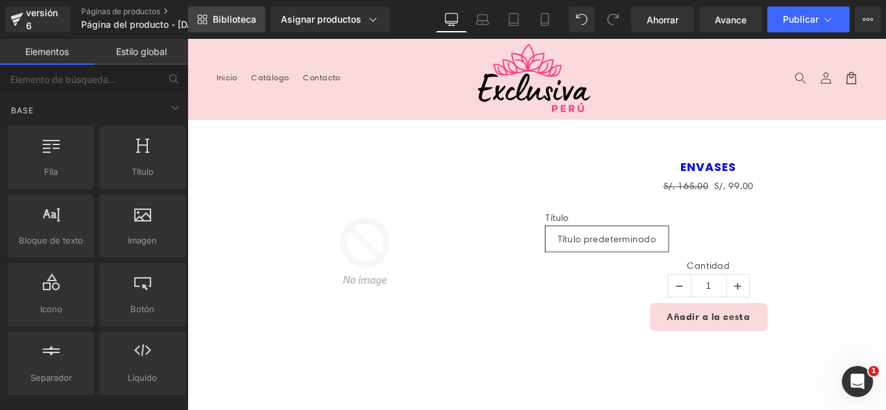
click at [252, 18] on font "Biblioteca" at bounding box center [234, 19] width 43 height 11
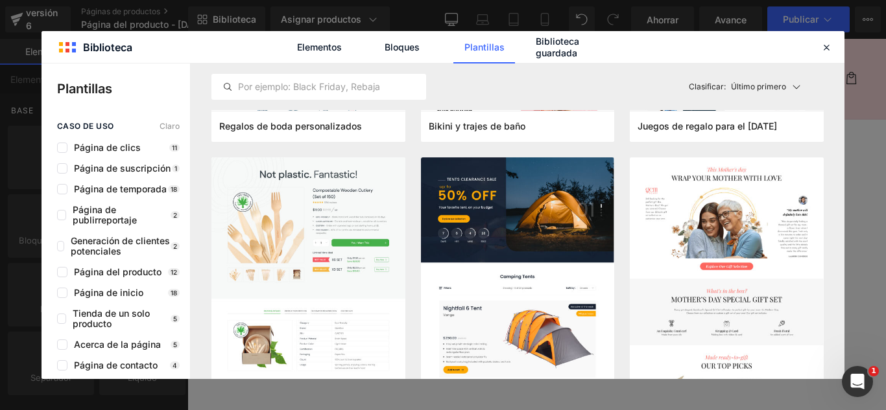
scroll to position [5770, 0]
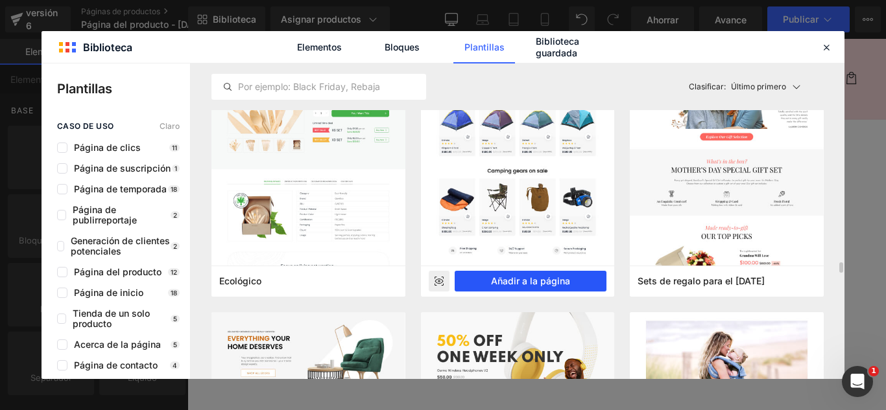
click at [552, 277] on font "Añadir a la página" at bounding box center [530, 281] width 79 height 11
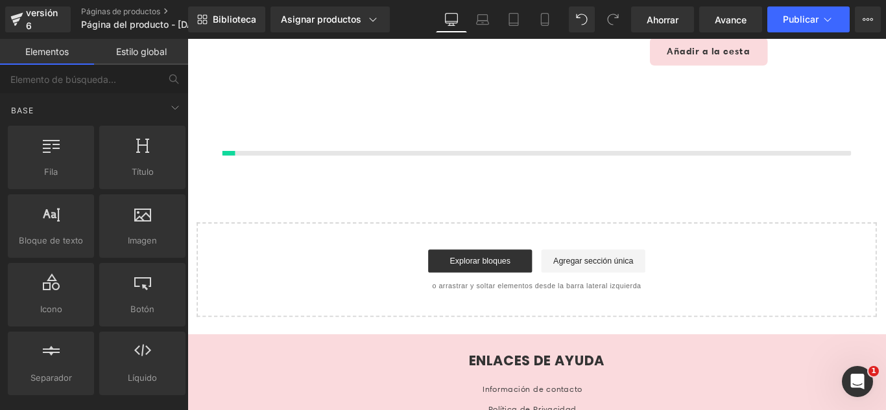
scroll to position [308, 0]
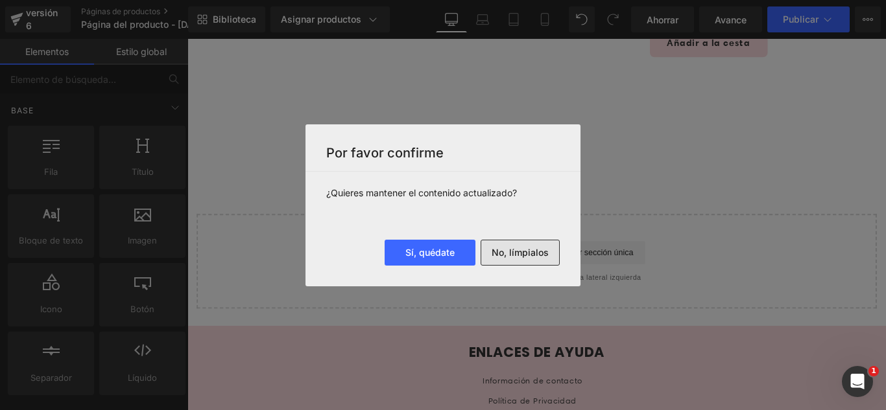
click at [528, 250] on font "No, límpialos" at bounding box center [519, 252] width 57 height 11
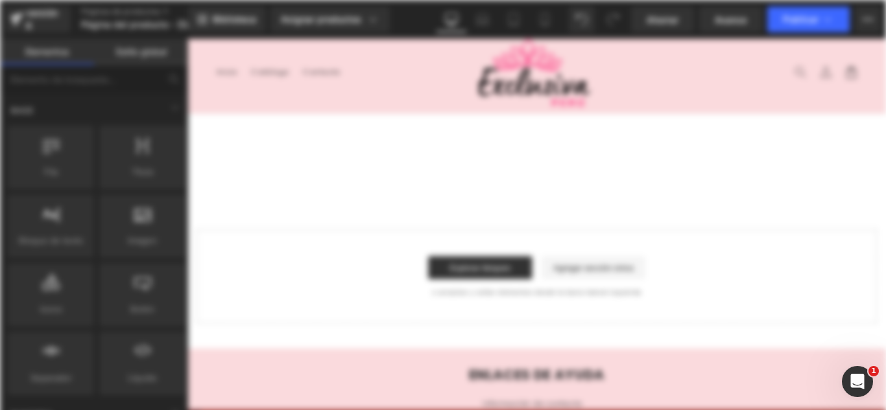
scroll to position [0, 0]
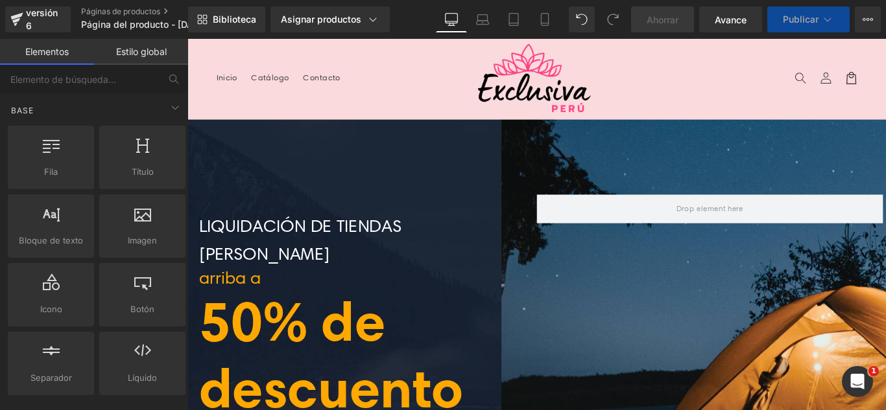
drag, startPoint x: 367, startPoint y: 191, endPoint x: 425, endPoint y: 311, distance: 132.8
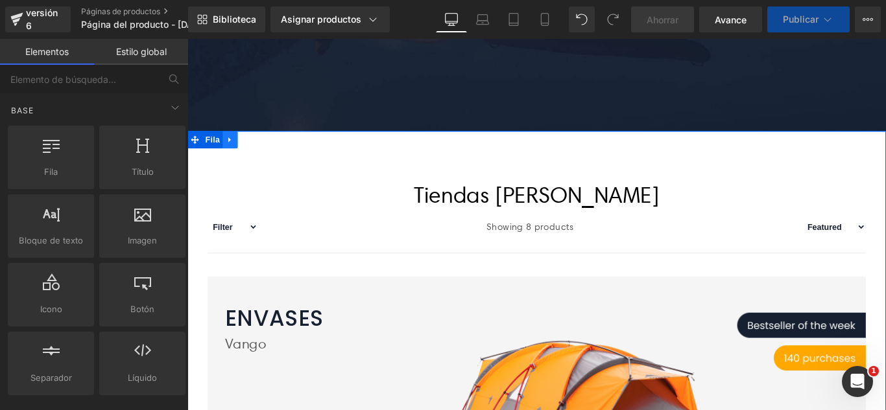
click at [231, 162] on link at bounding box center [235, 152] width 17 height 19
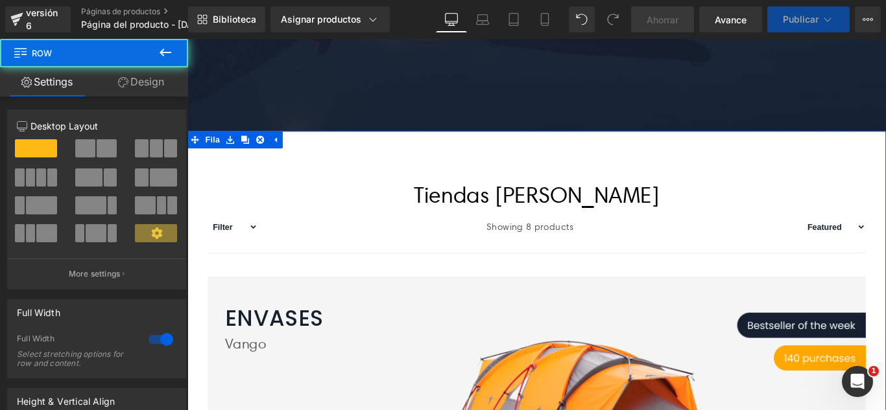
click at [265, 157] on icon at bounding box center [269, 152] width 9 height 9
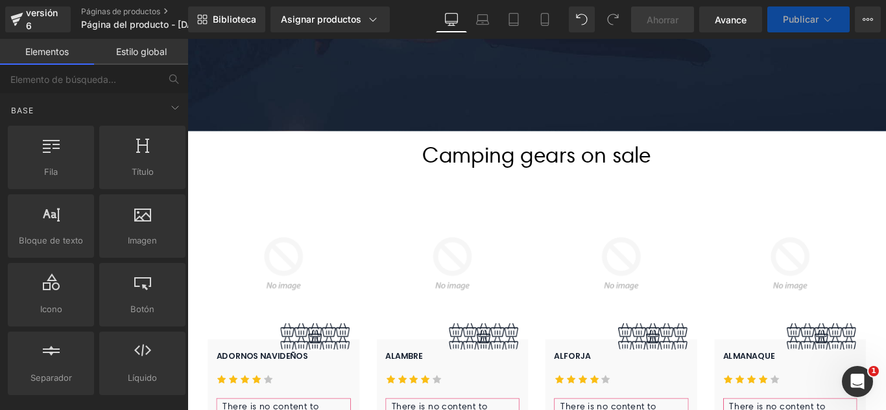
click at [265, 174] on p "Camping gears on sale" at bounding box center [579, 169] width 758 height 40
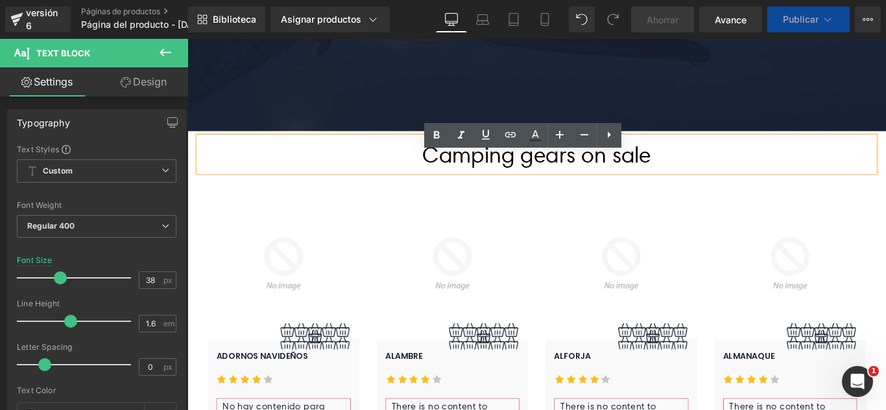
click at [265, 180] on p "Camping gears on sale" at bounding box center [579, 169] width 758 height 40
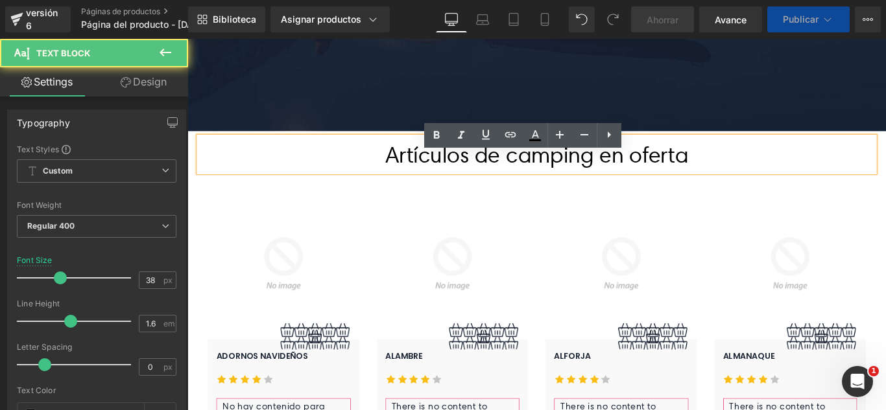
click at [302, 270] on img at bounding box center [295, 292] width 171 height 171
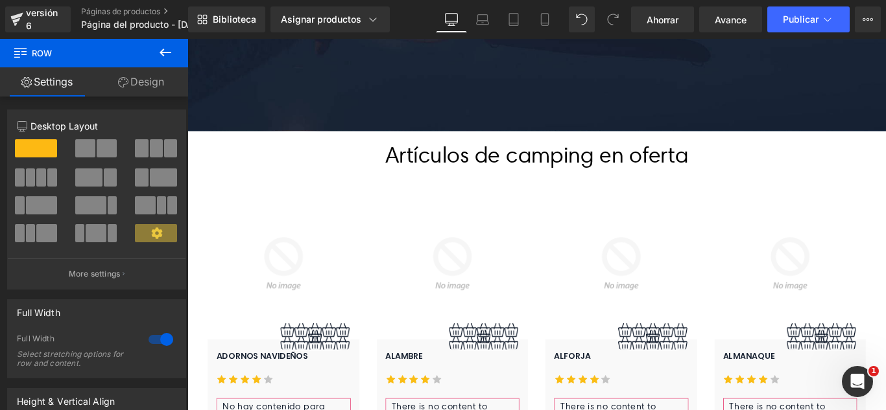
scroll to position [1932, 0]
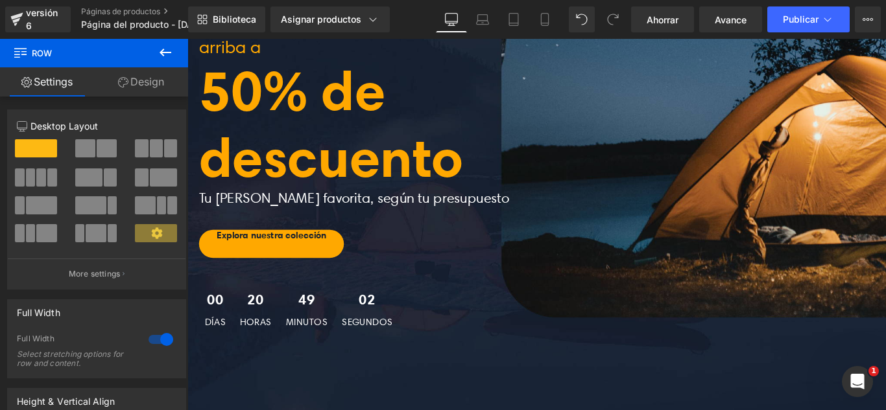
scroll to position [648, 0]
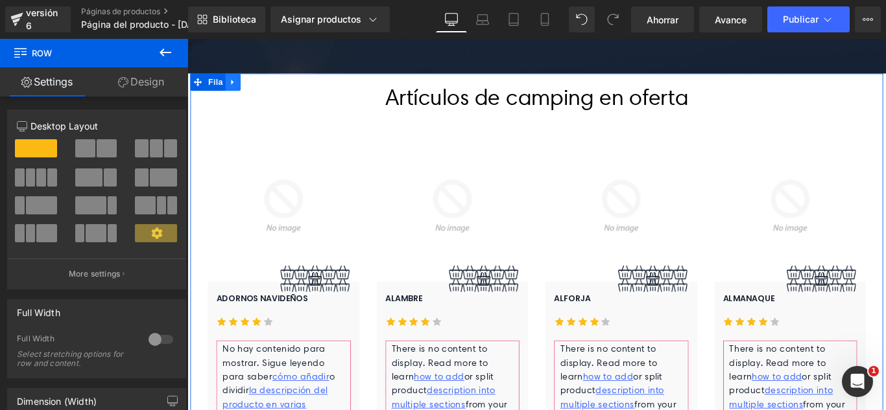
click at [236, 97] on link at bounding box center [238, 87] width 17 height 19
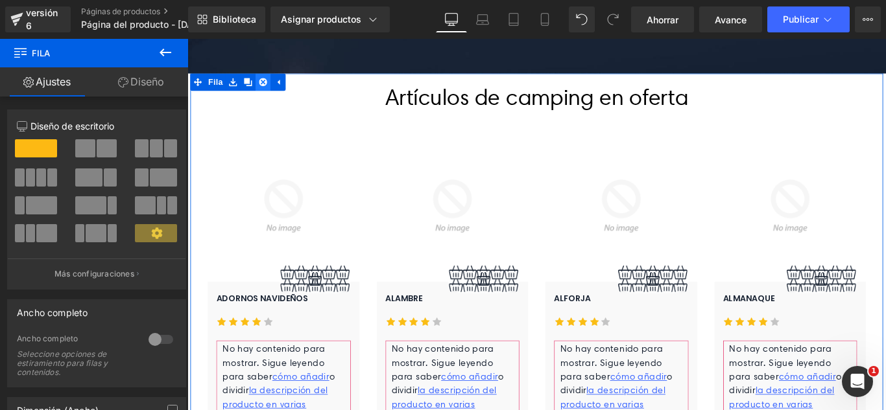
click at [268, 93] on icon at bounding box center [272, 88] width 9 height 10
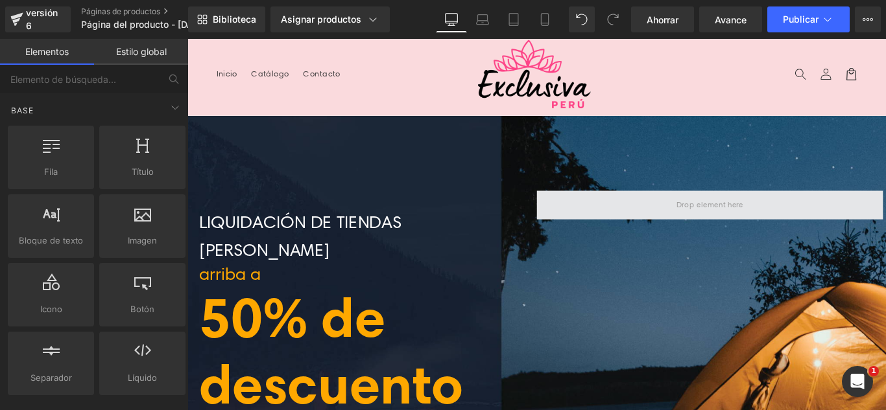
scroll to position [0, 0]
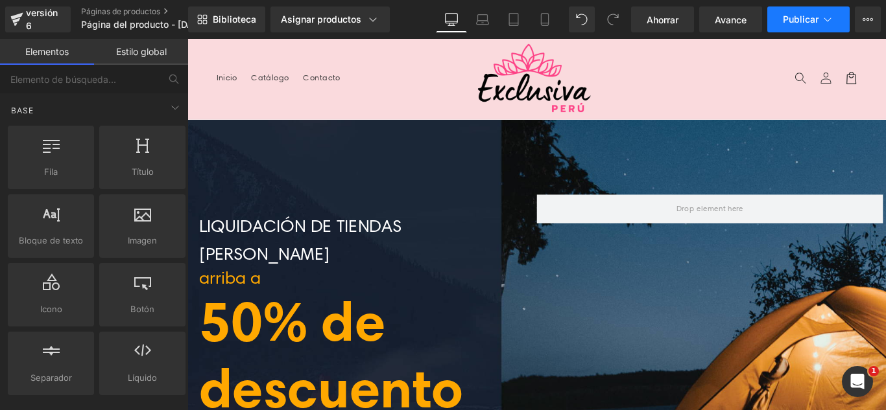
click at [806, 22] on font "Publicar" at bounding box center [800, 19] width 36 height 11
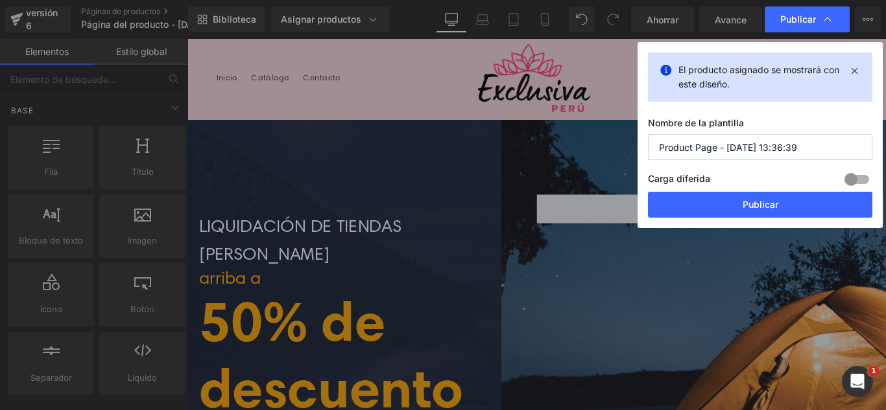
click at [801, 145] on input "Product Page - Aug 21, 13:36:39" at bounding box center [760, 147] width 224 height 26
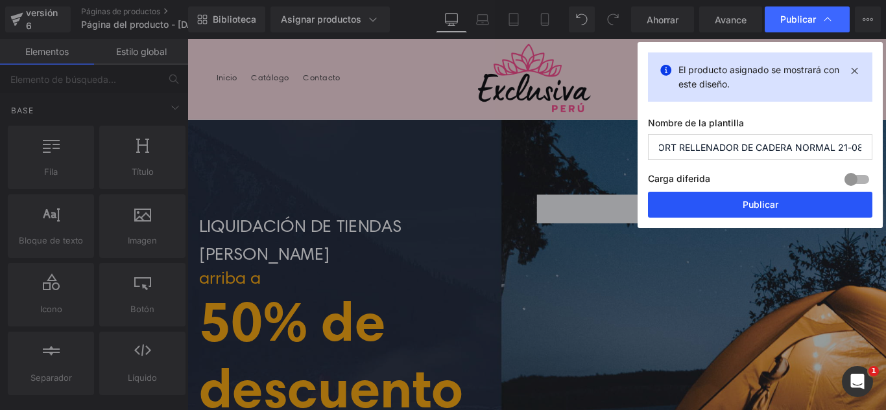
type input "SHORT RELLENADOR DE CADERA NORMAL 21-08"
click at [695, 197] on button "Publicar" at bounding box center [760, 205] width 224 height 26
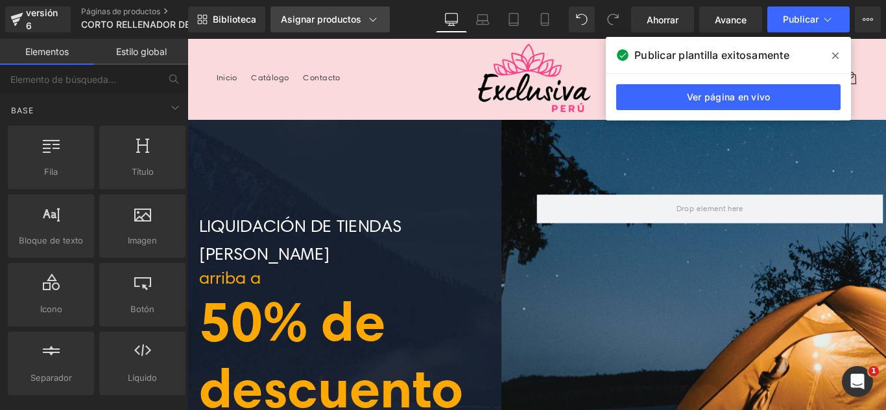
click at [322, 23] on font "Asignar productos" at bounding box center [321, 19] width 80 height 11
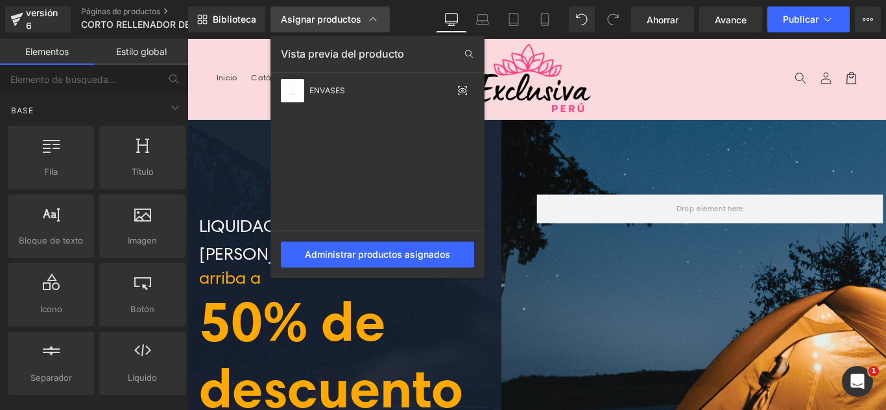
click at [322, 21] on font "Asignar productos" at bounding box center [321, 19] width 80 height 11
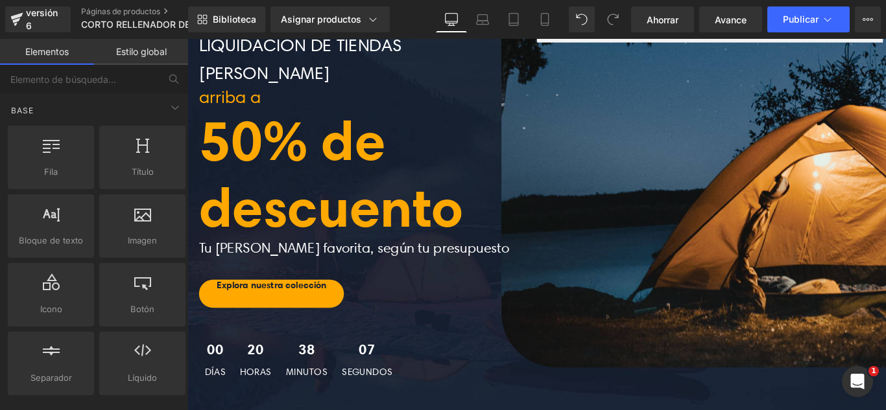
scroll to position [88, 0]
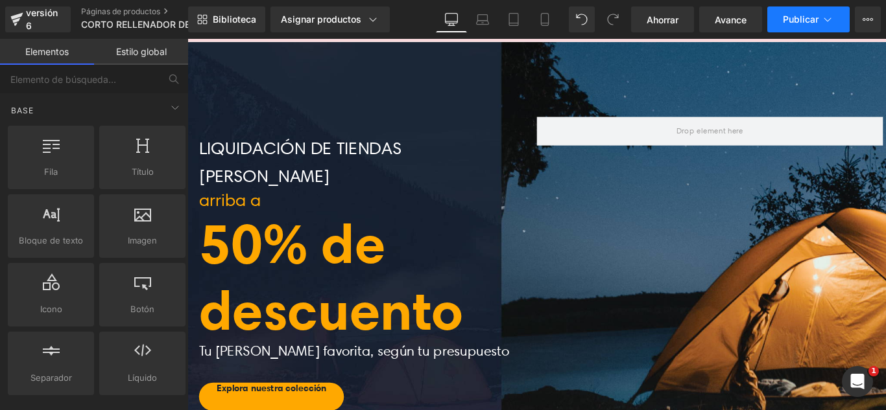
click at [812, 16] on font "Publicar" at bounding box center [800, 19] width 36 height 11
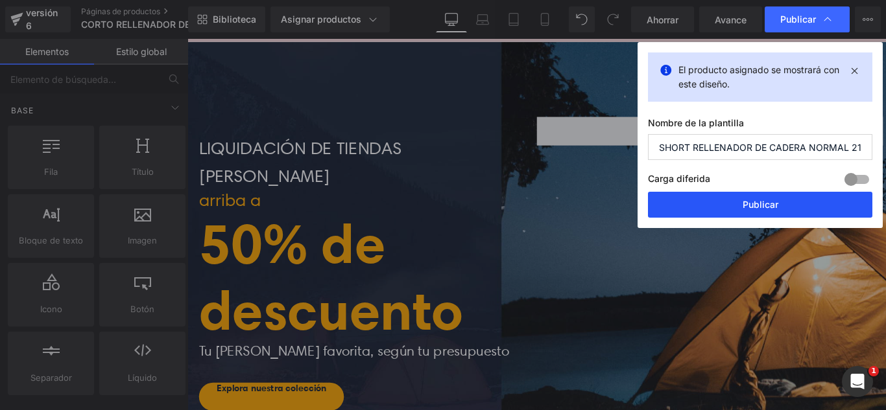
click at [796, 205] on button "Publicar" at bounding box center [760, 205] width 224 height 26
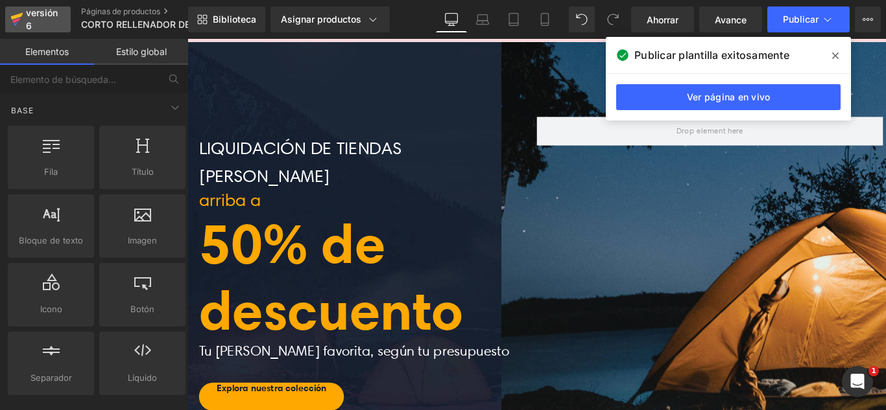
click at [54, 27] on div "versión 6" at bounding box center [43, 20] width 40 height 30
